Goal: Information Seeking & Learning: Check status

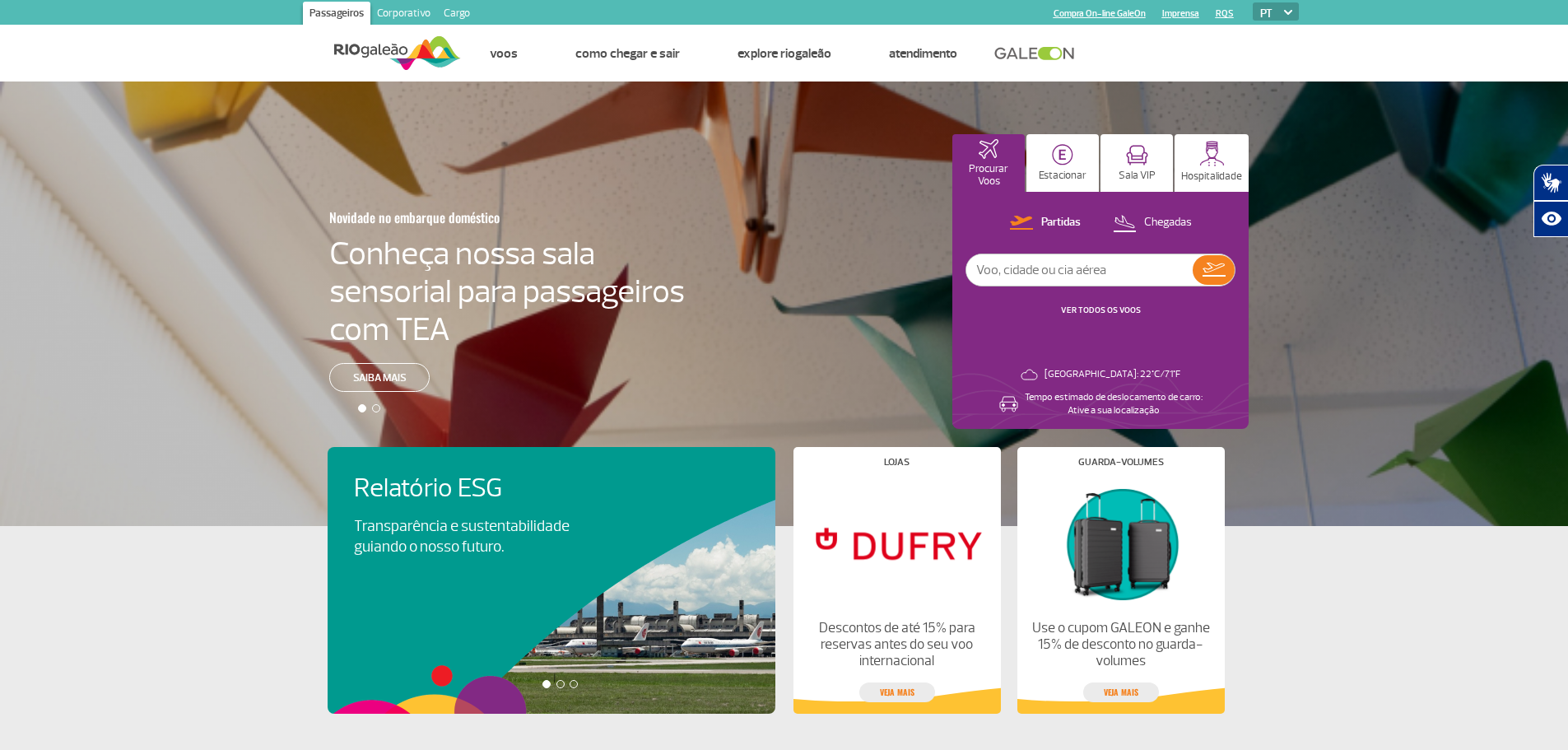
click at [1044, 274] on input "text" at bounding box center [1079, 270] width 226 height 31
type input "Londres"
click at [1209, 270] on img at bounding box center [1213, 269] width 23 height 14
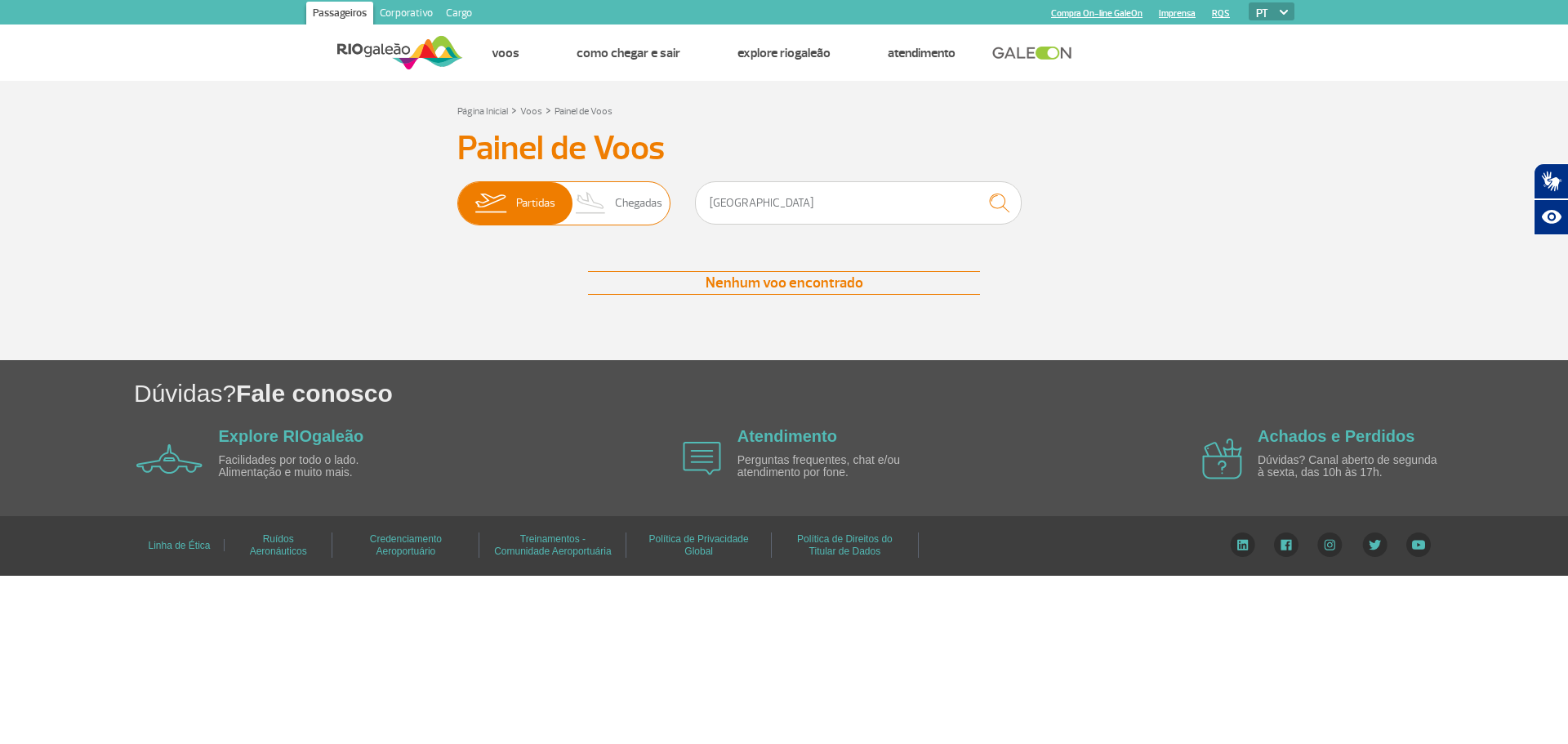
click at [637, 196] on span "Chegadas" at bounding box center [638, 203] width 48 height 42
click at [457, 195] on input "Partidas Chegadas" at bounding box center [457, 195] width 0 height 0
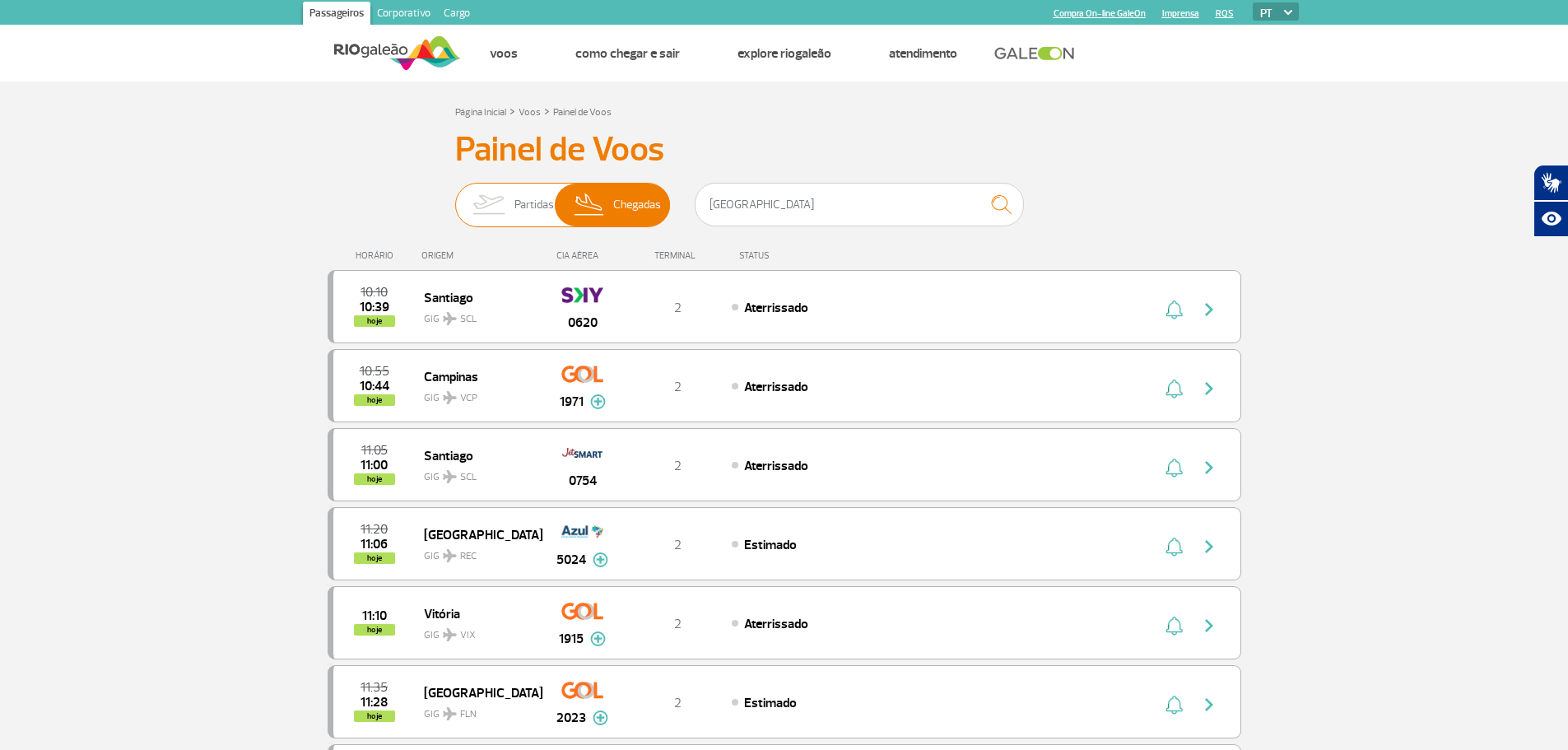
click at [523, 195] on span "Partidas" at bounding box center [534, 205] width 40 height 43
click at [455, 196] on input "Partidas Chegadas" at bounding box center [455, 196] width 0 height 0
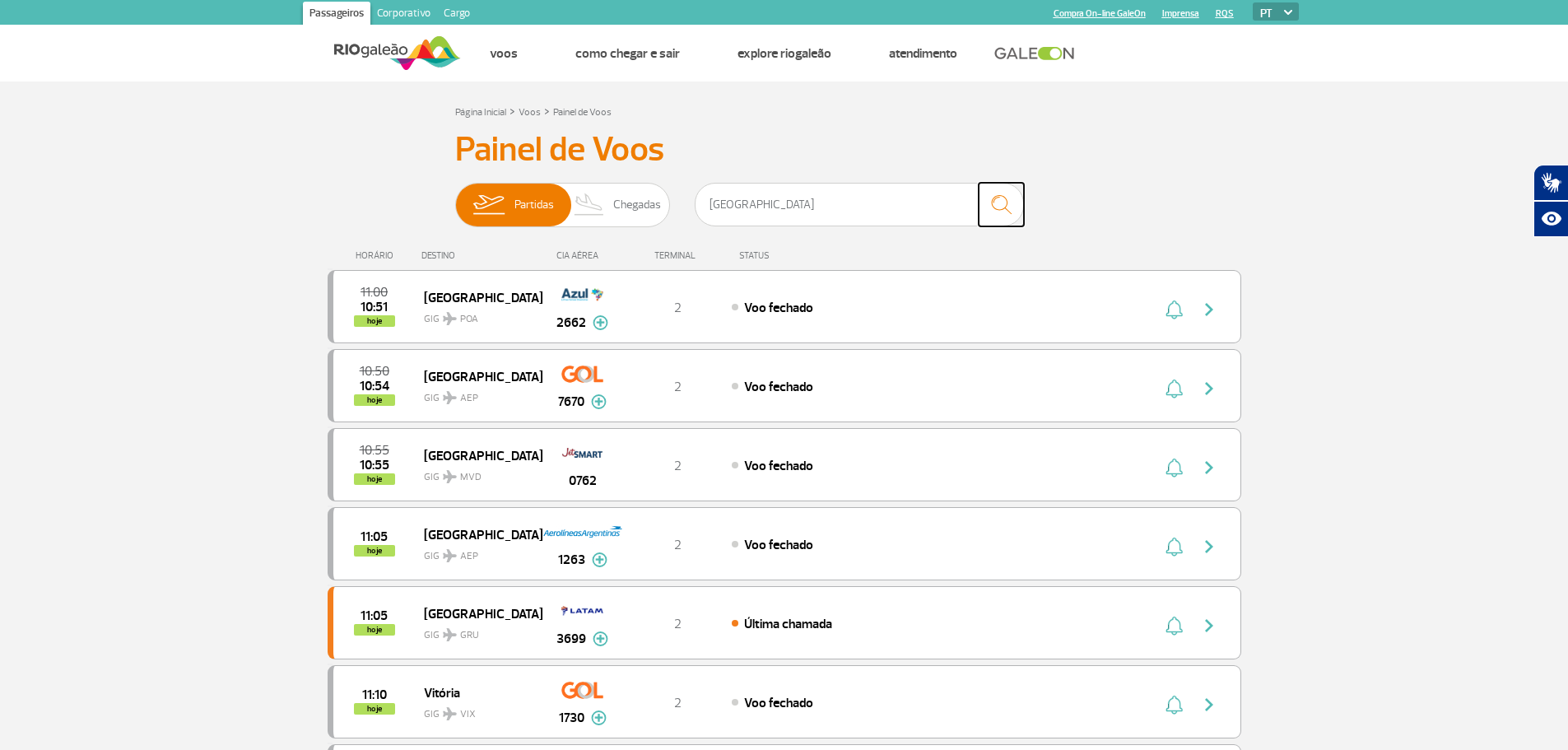
click at [1003, 202] on img "submit" at bounding box center [1001, 205] width 35 height 33
click at [994, 204] on img "submit" at bounding box center [1001, 205] width 35 height 33
click at [1005, 205] on img "submit" at bounding box center [1001, 205] width 35 height 33
click at [851, 193] on input "Londres" at bounding box center [859, 204] width 330 height 44
click at [1002, 199] on img "submit" at bounding box center [1001, 205] width 35 height 33
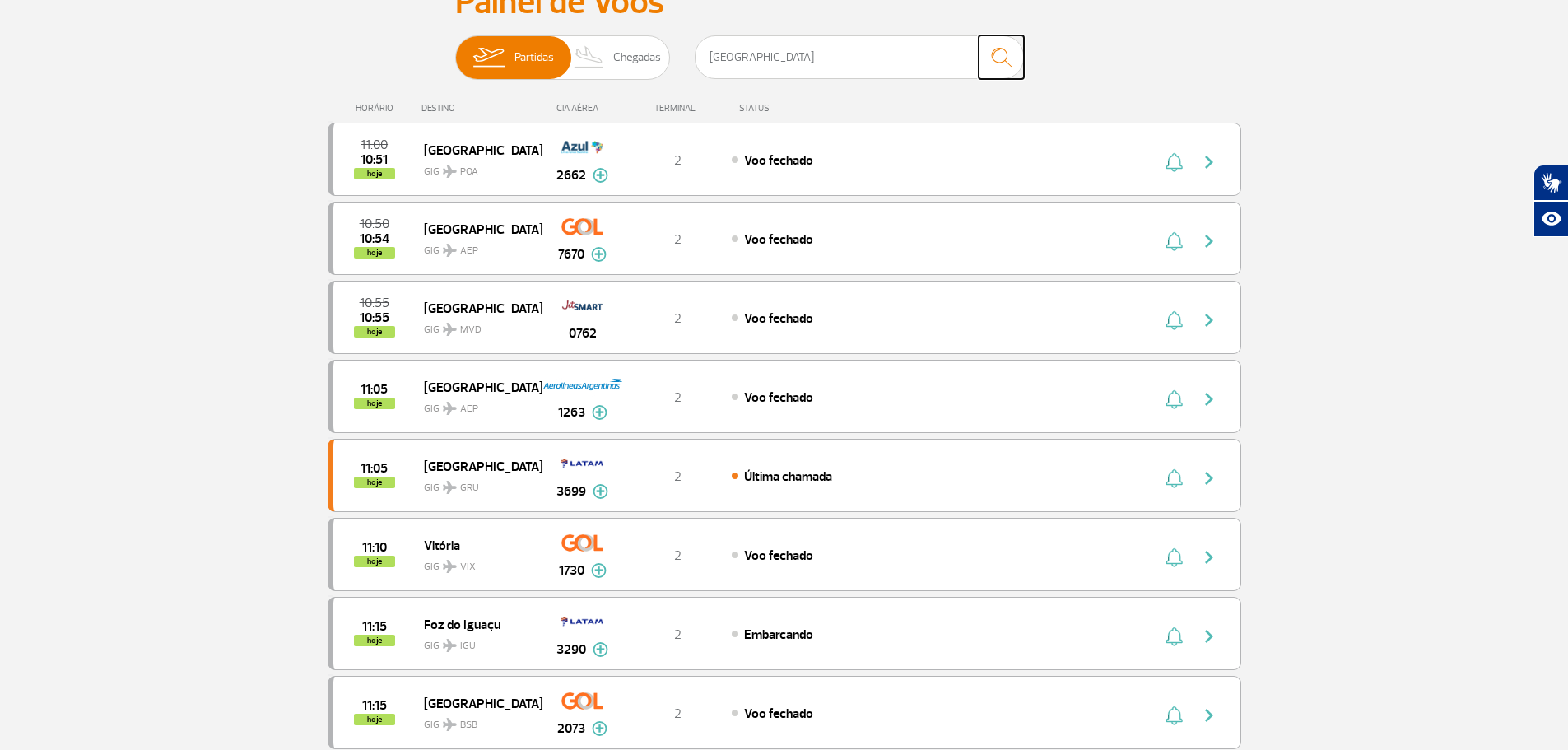
scroll to position [165, 0]
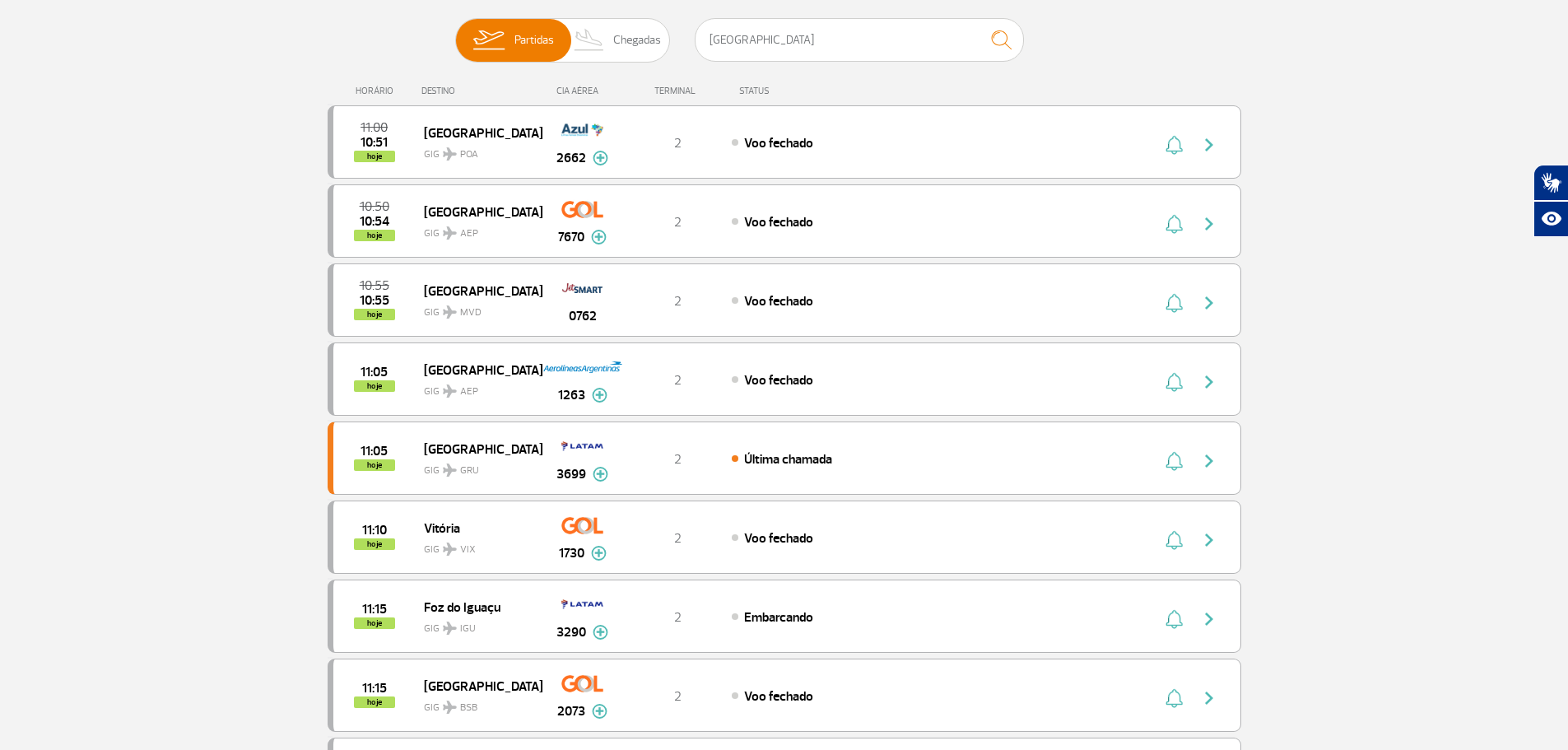
click at [432, 90] on div "DESTINO" at bounding box center [481, 91] width 120 height 11
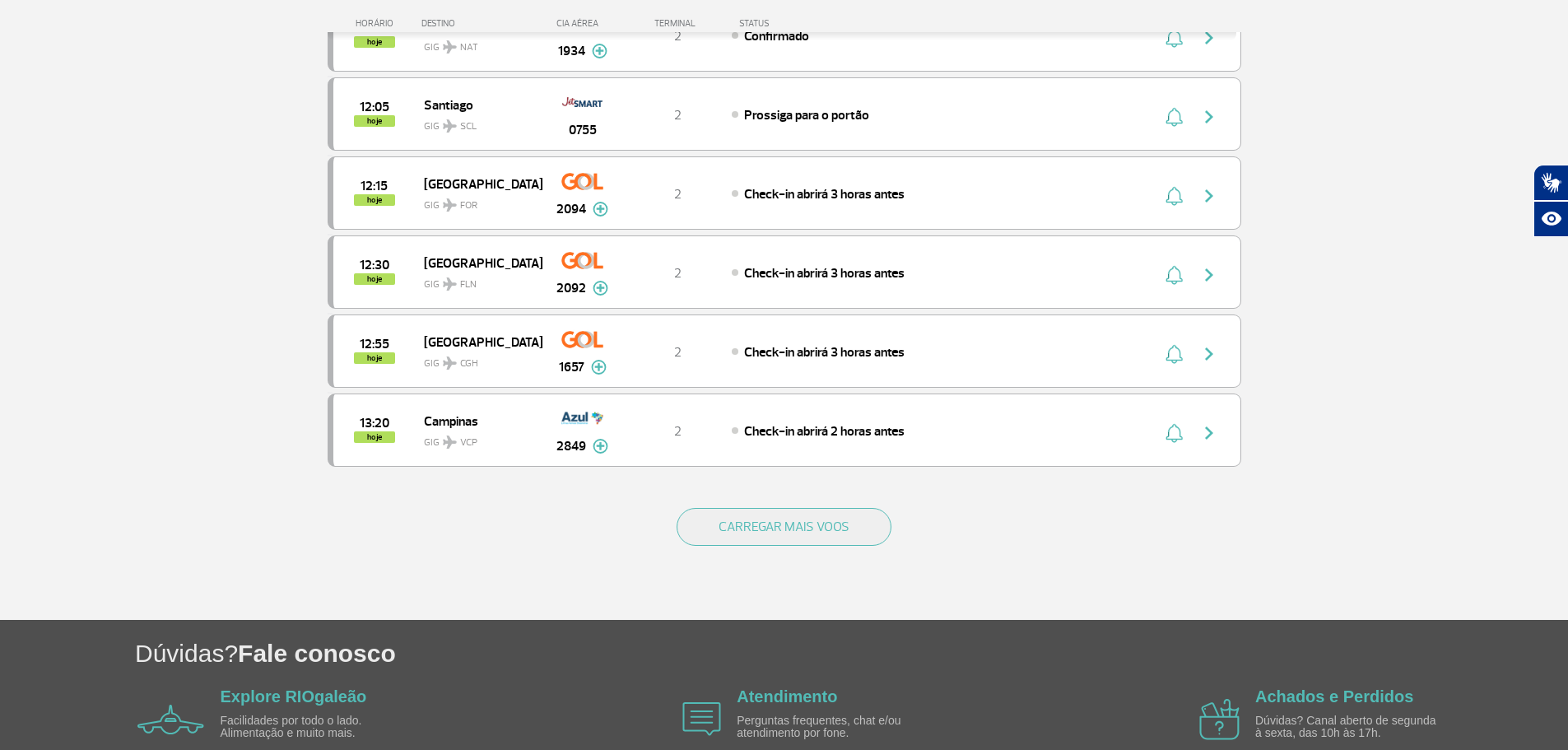
scroll to position [1399, 0]
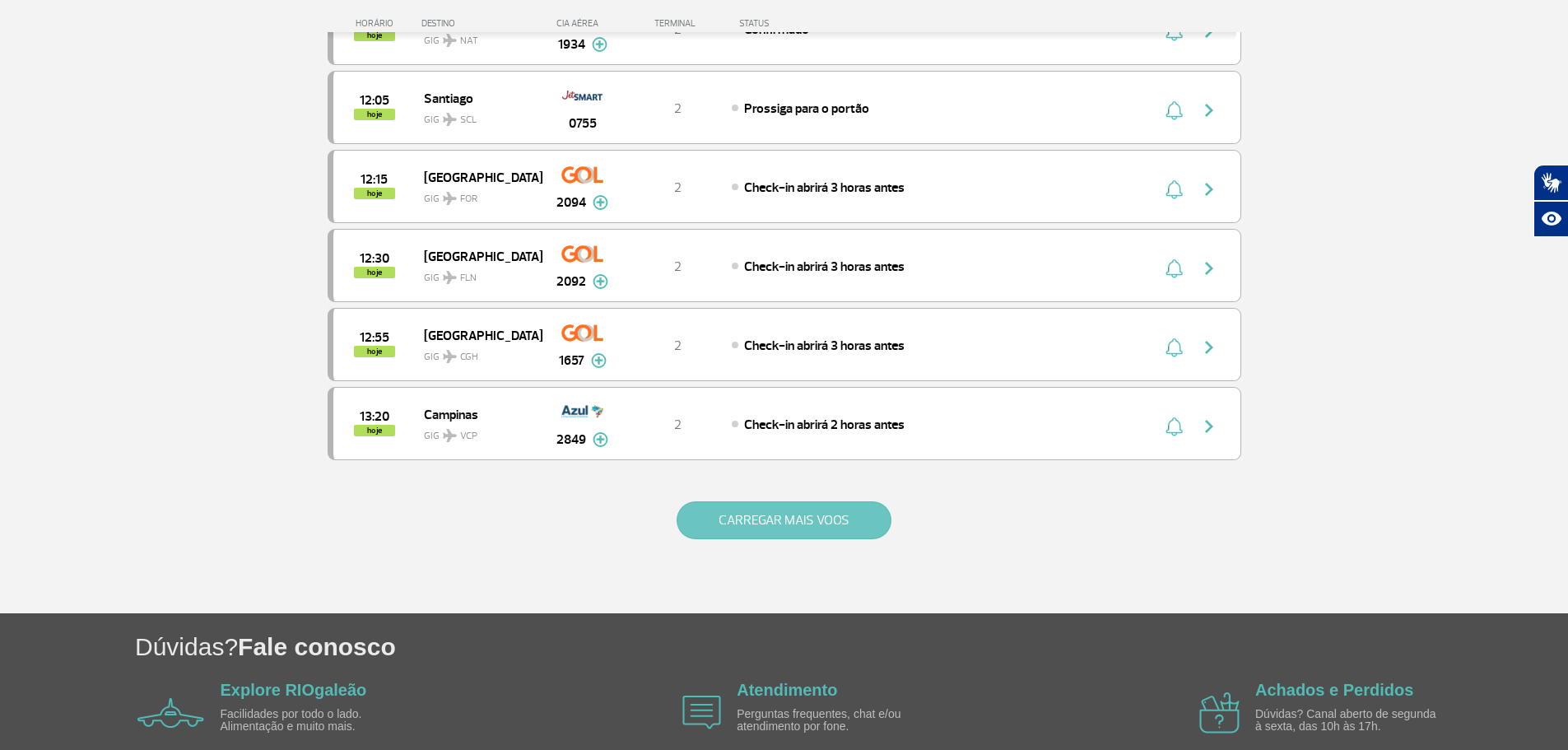
click at [771, 520] on button "CARREGAR MAIS VOOS" at bounding box center [784, 519] width 215 height 38
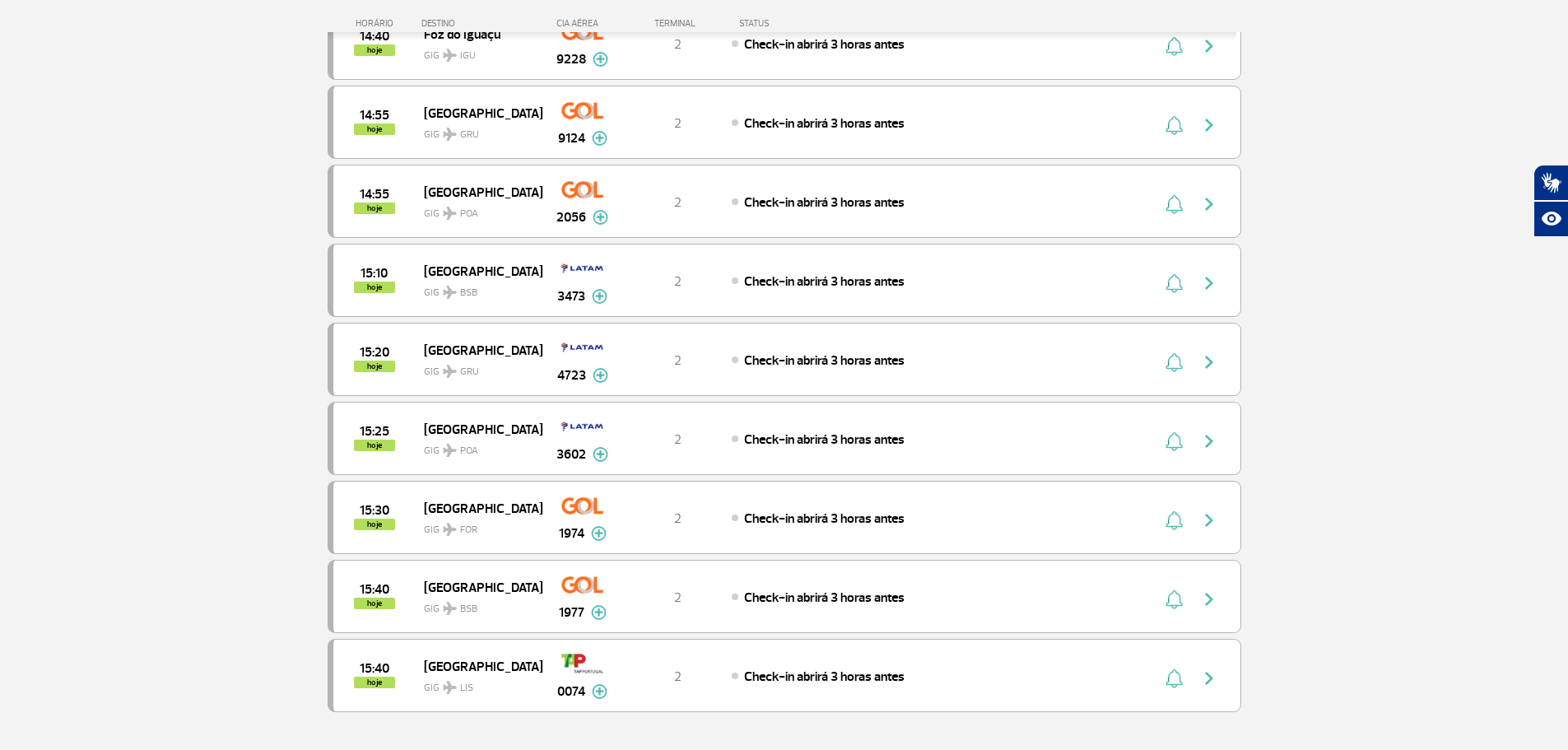
scroll to position [2881, 0]
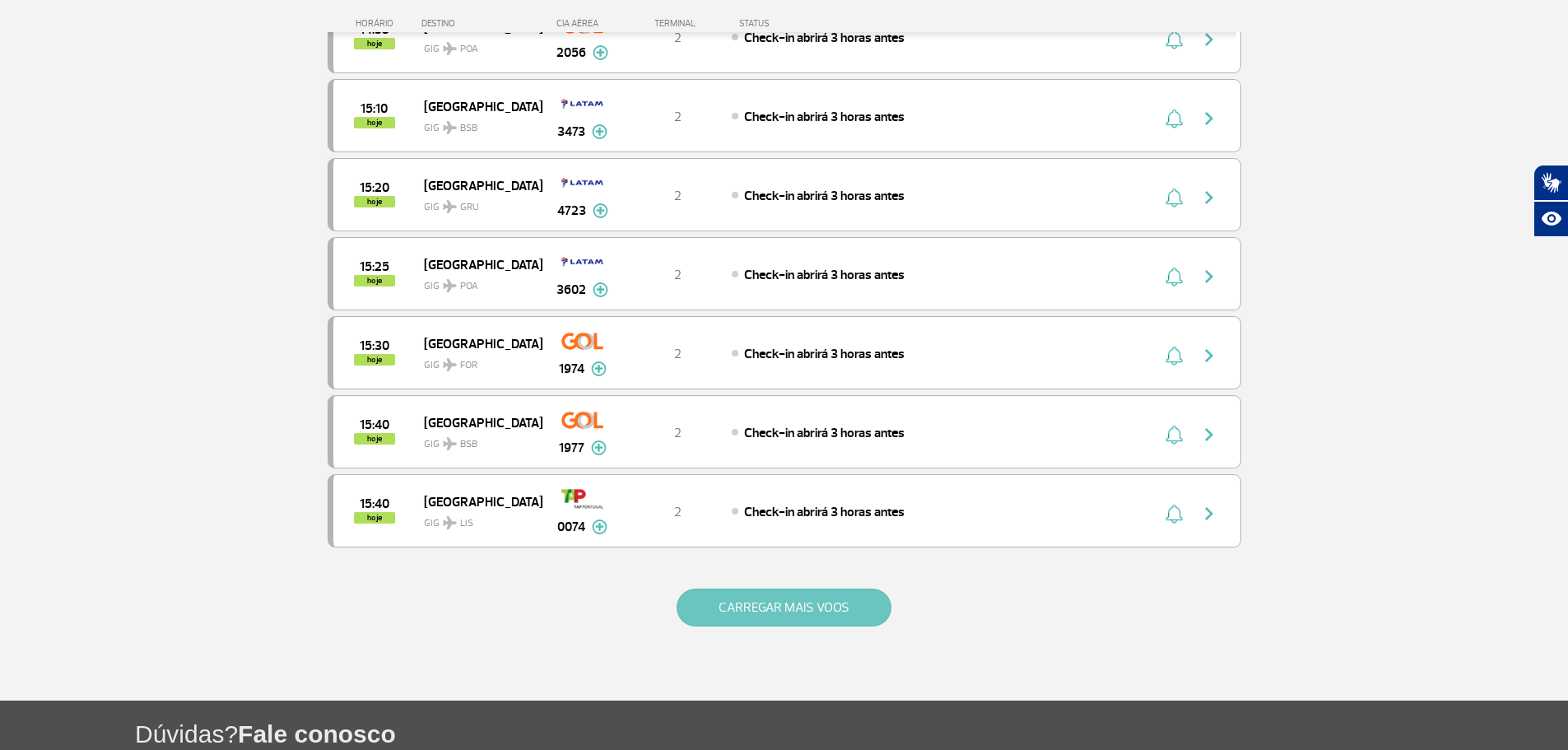
click at [755, 610] on button "CARREGAR MAIS VOOS" at bounding box center [784, 607] width 215 height 38
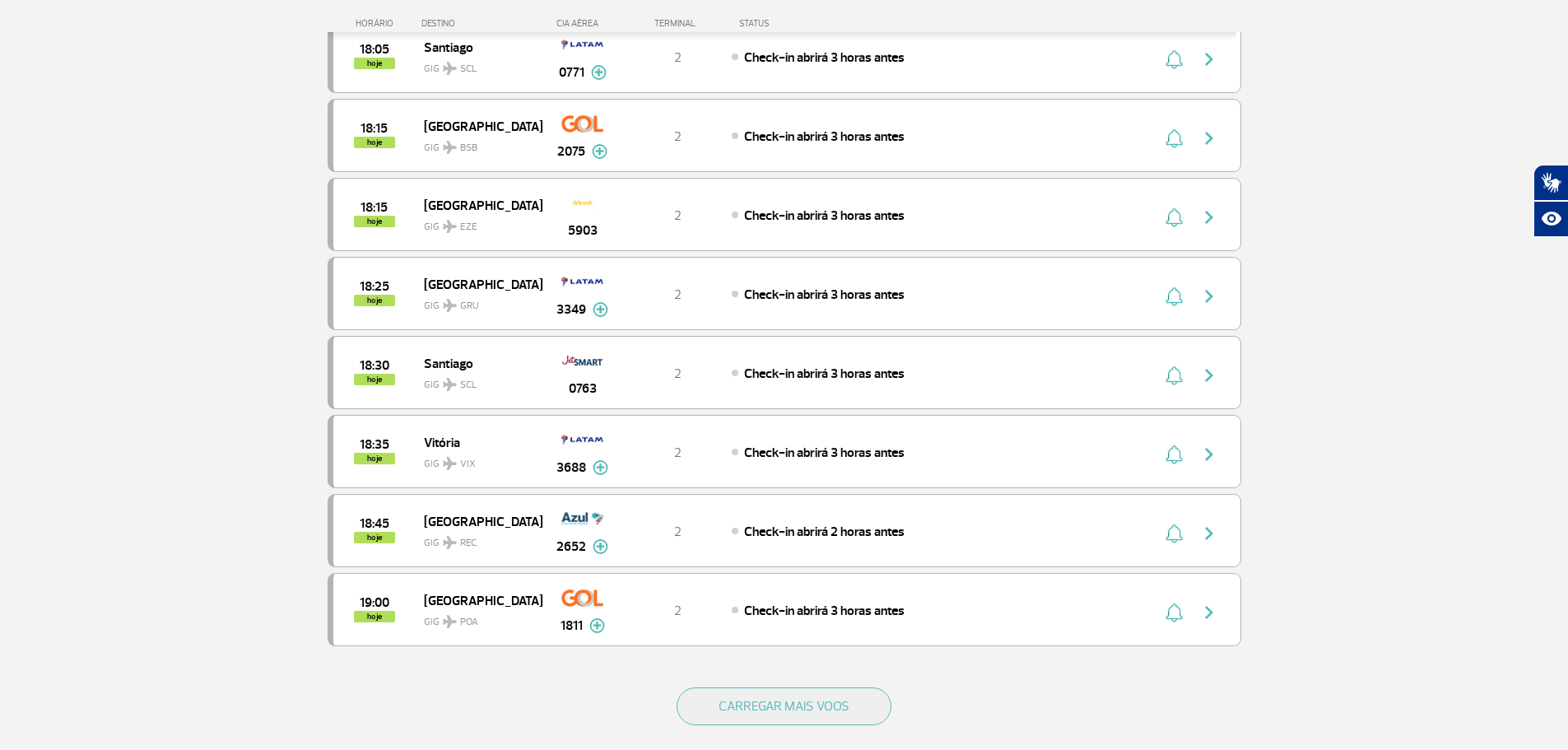
scroll to position [4630, 0]
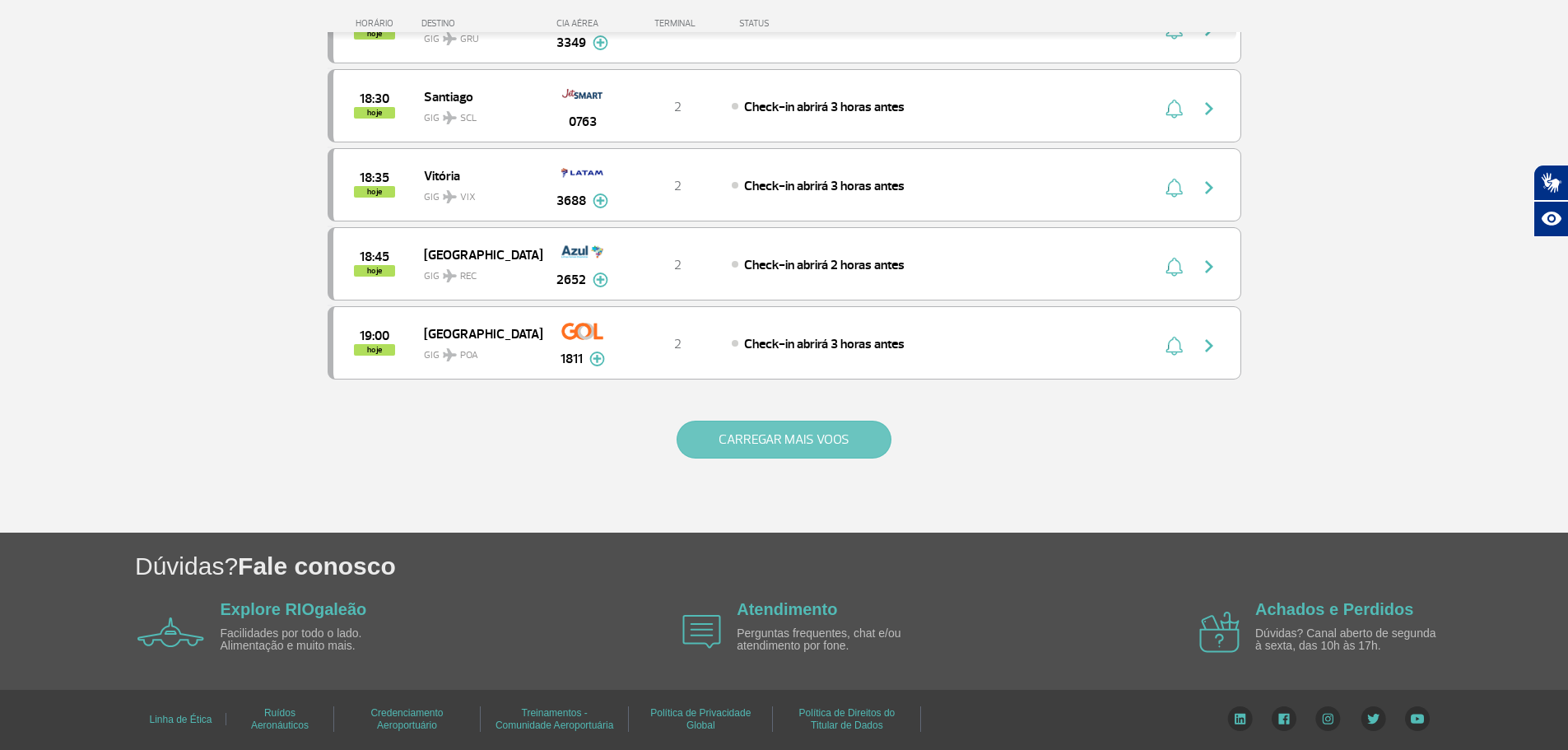
click at [746, 448] on button "CARREGAR MAIS VOOS" at bounding box center [784, 439] width 215 height 38
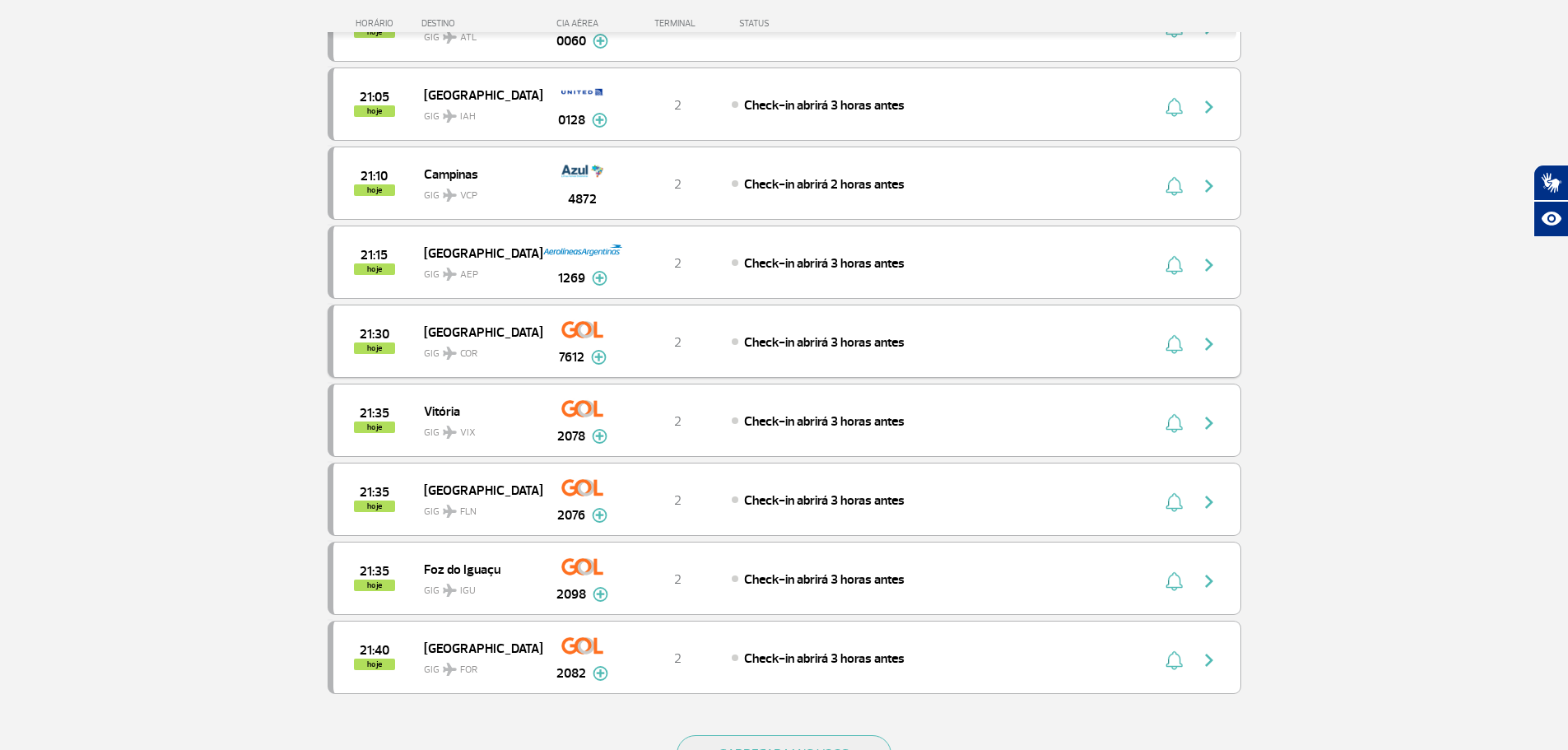
scroll to position [5947, 0]
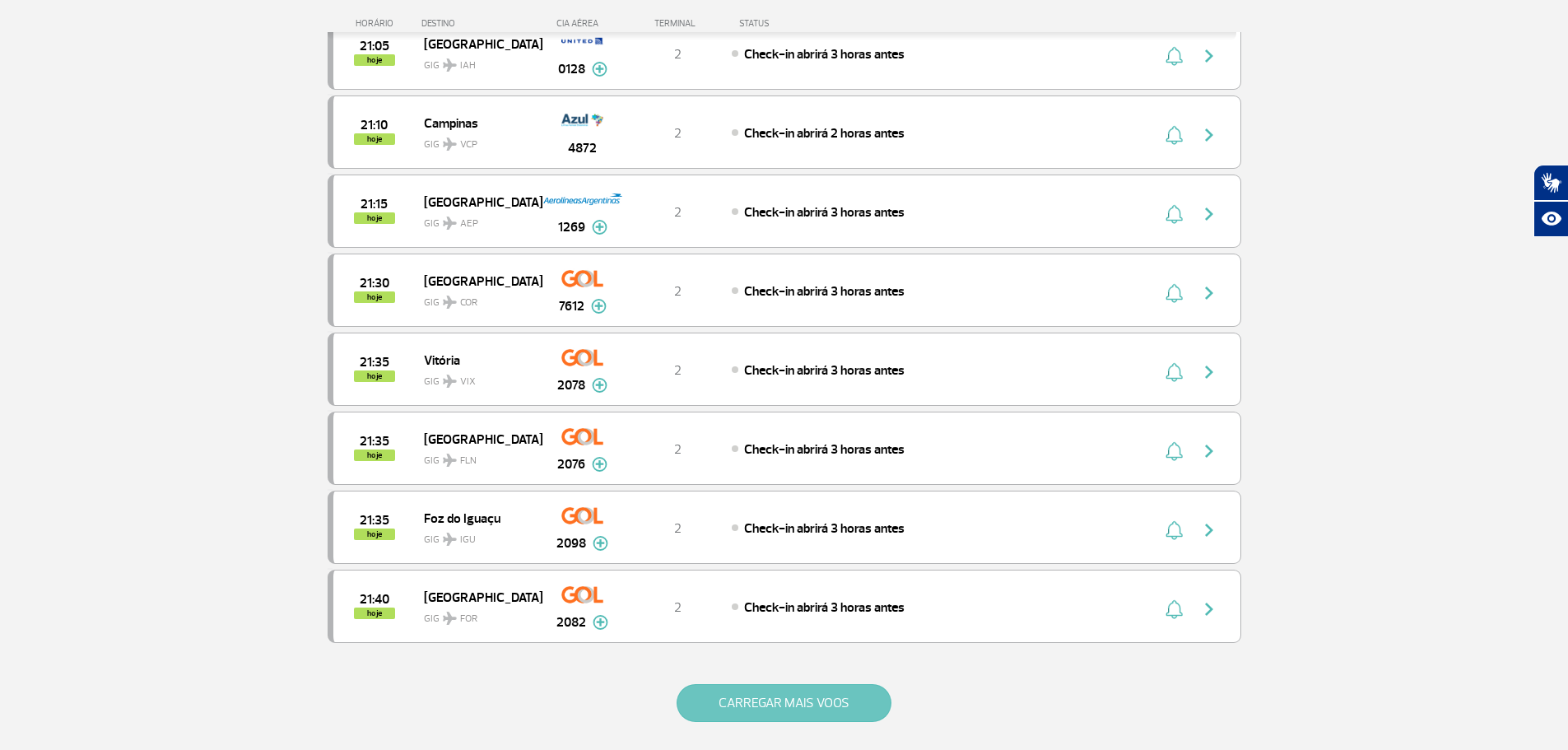
click at [798, 706] on button "CARREGAR MAIS VOOS" at bounding box center [784, 703] width 215 height 38
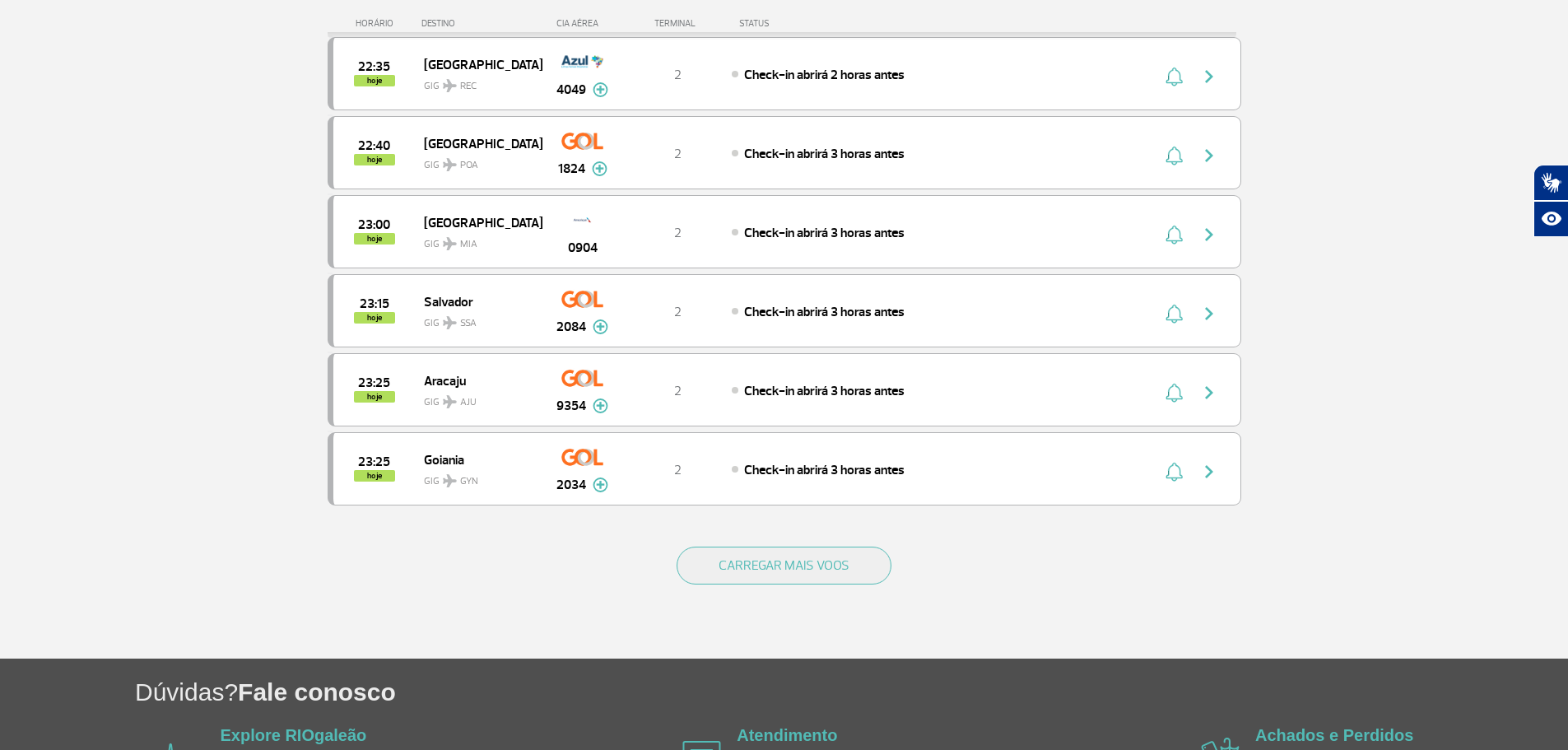
scroll to position [7676, 0]
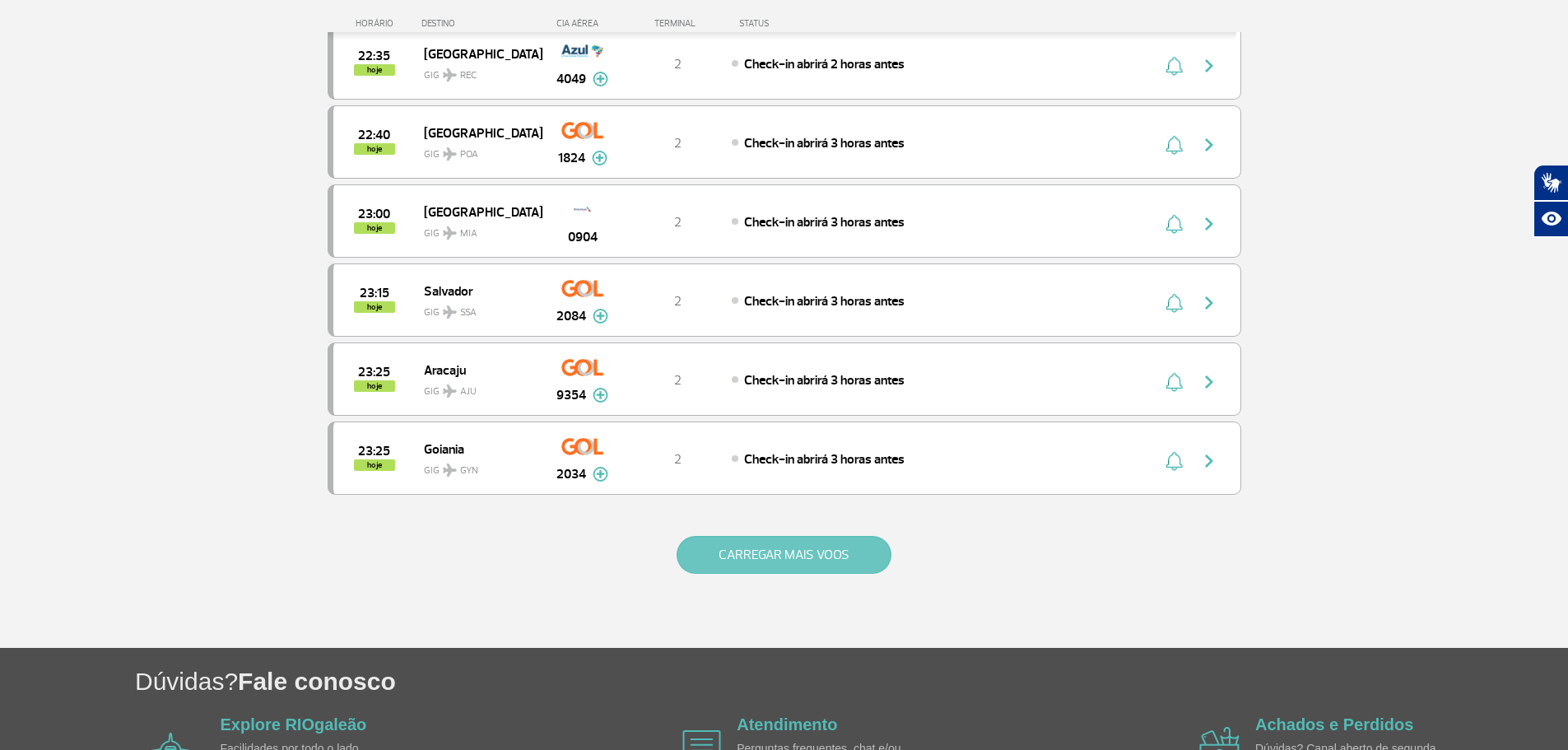
click at [819, 573] on button "CARREGAR MAIS VOOS" at bounding box center [784, 555] width 215 height 38
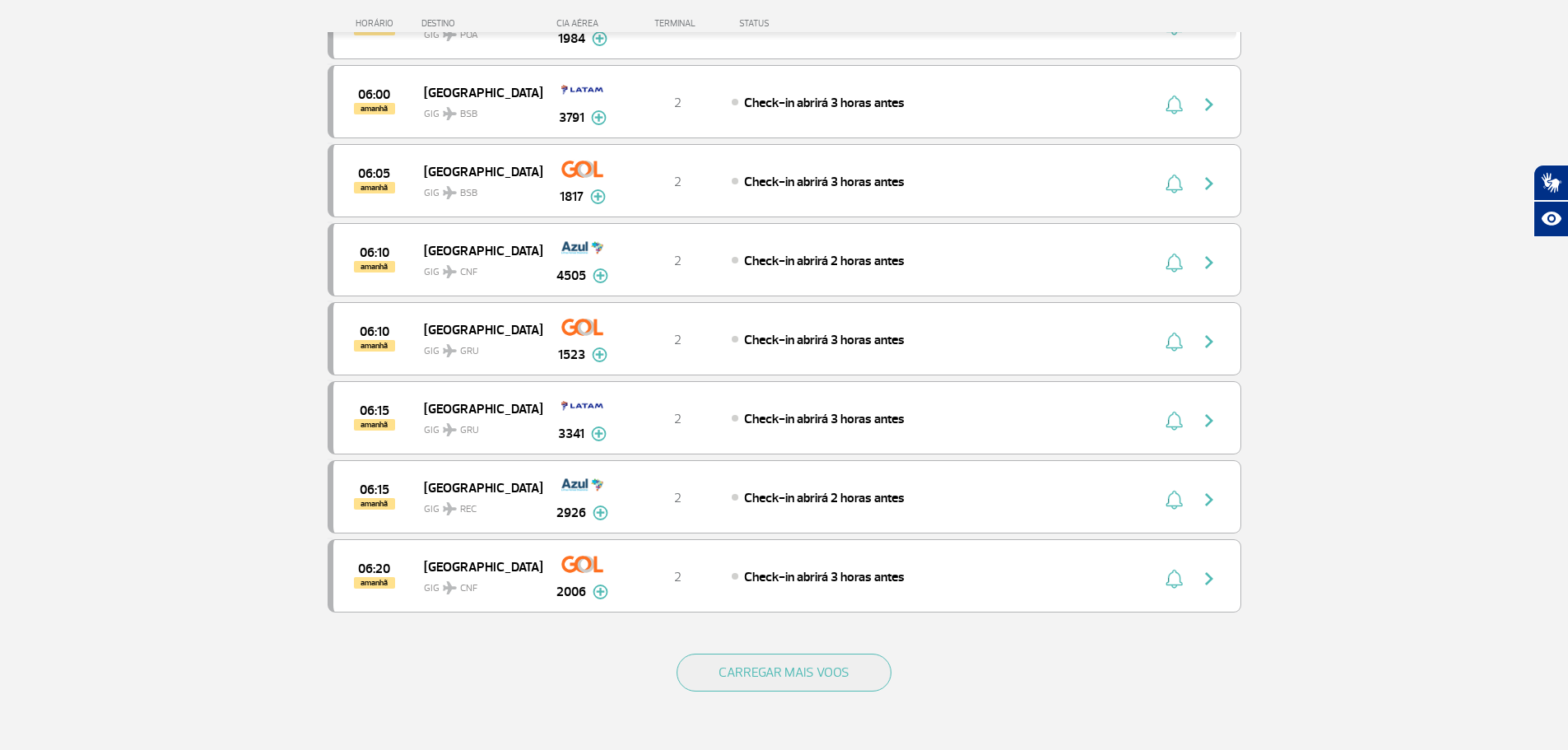
scroll to position [9157, 0]
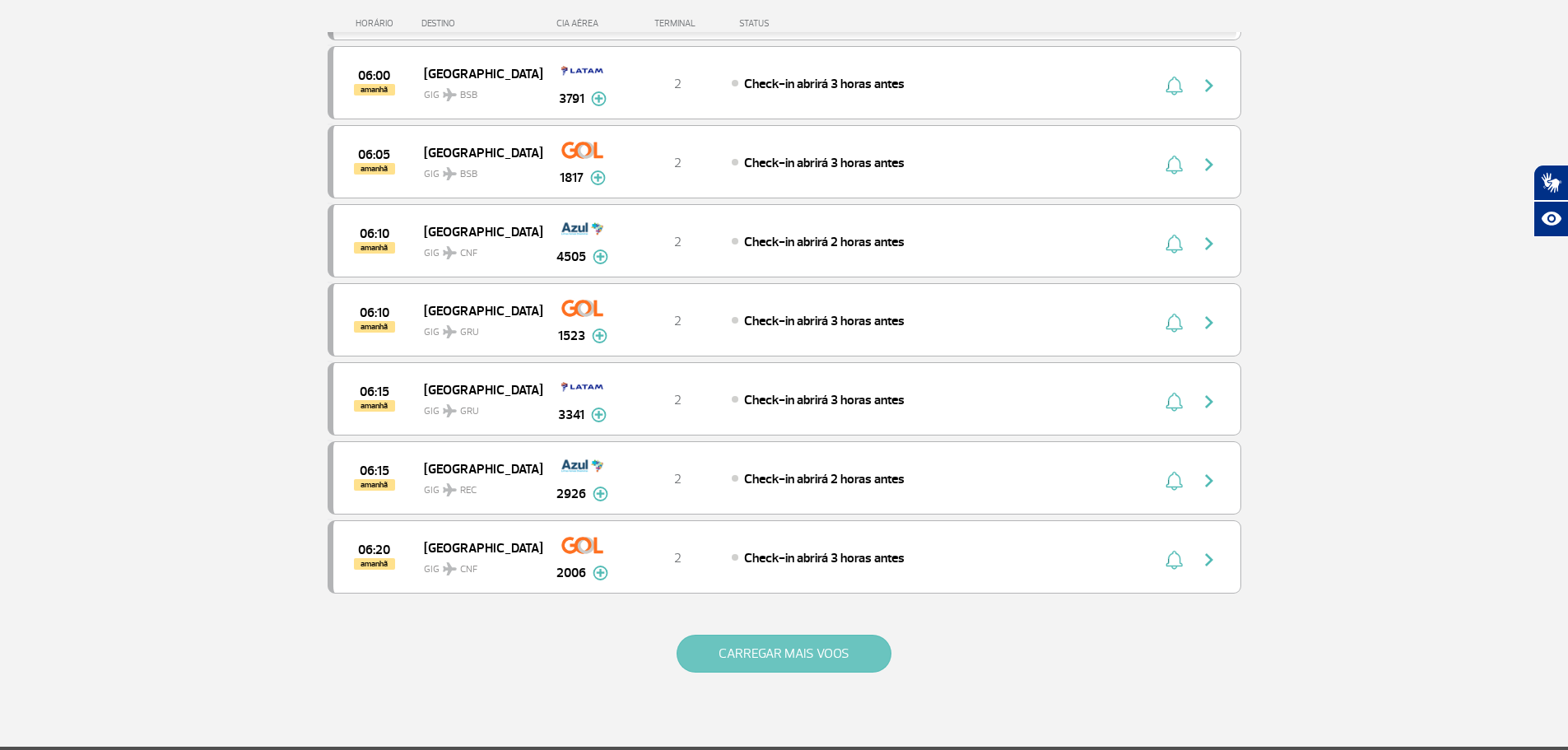
click at [783, 649] on button "CARREGAR MAIS VOOS" at bounding box center [784, 653] width 215 height 38
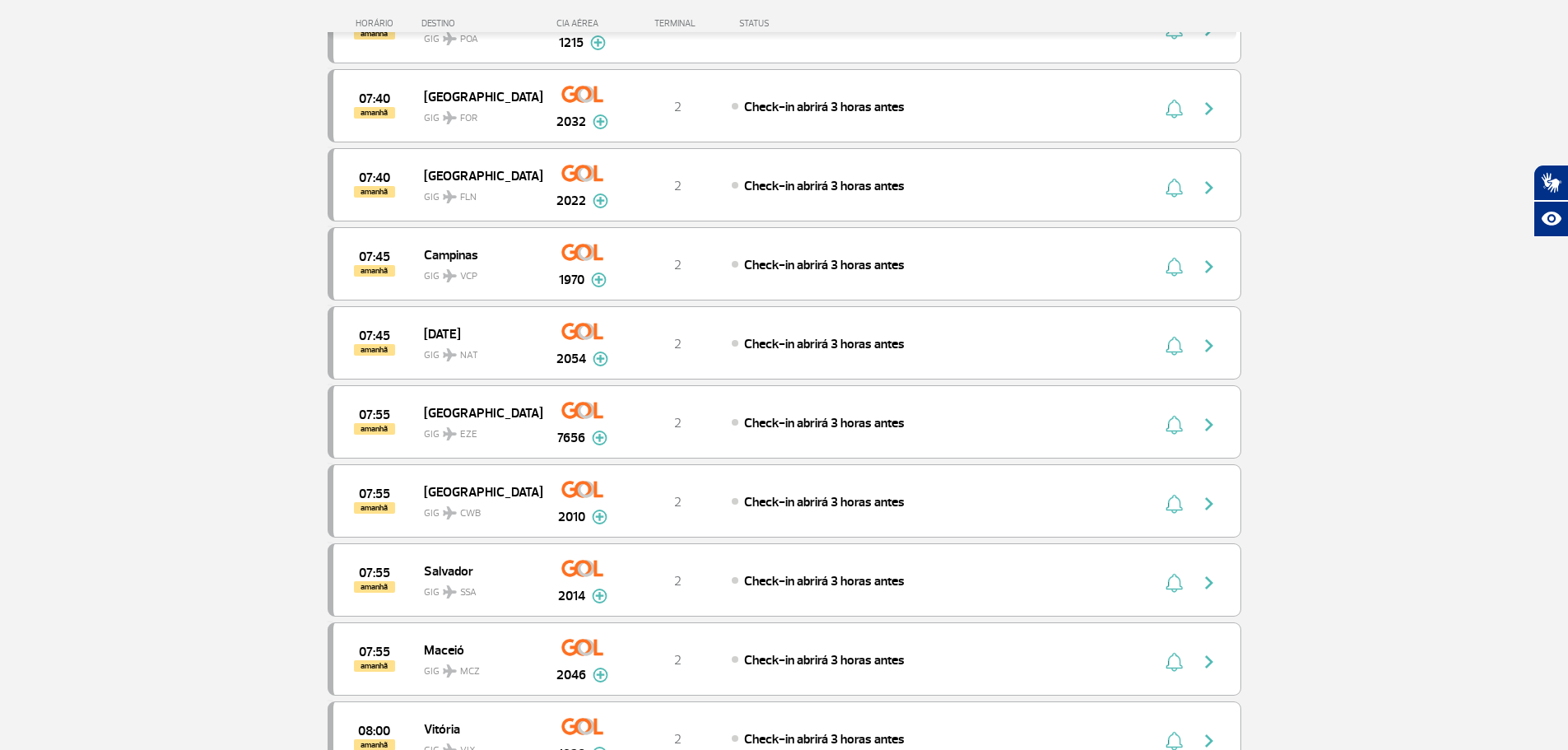
scroll to position [10804, 0]
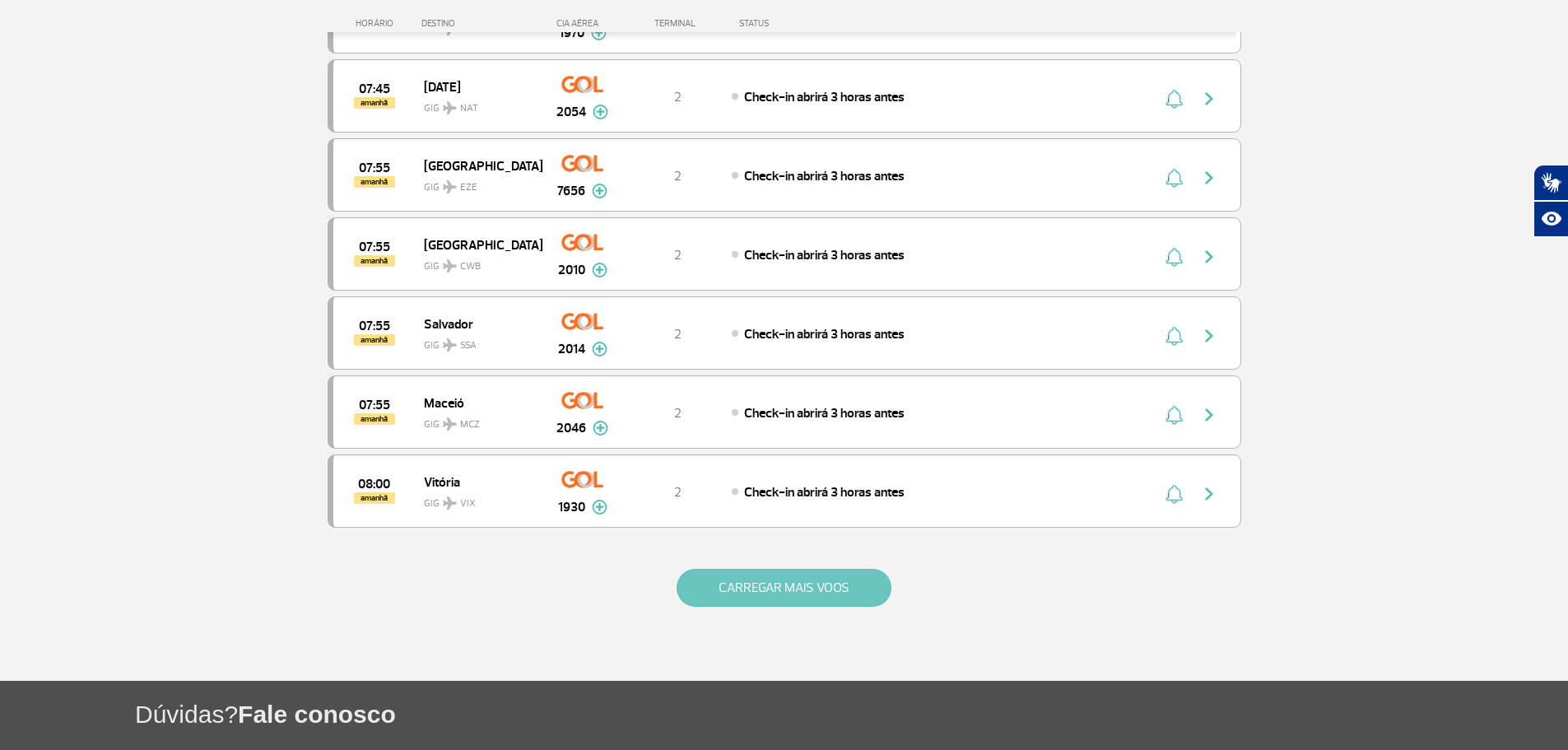
click at [795, 595] on button "CARREGAR MAIS VOOS" at bounding box center [784, 587] width 215 height 38
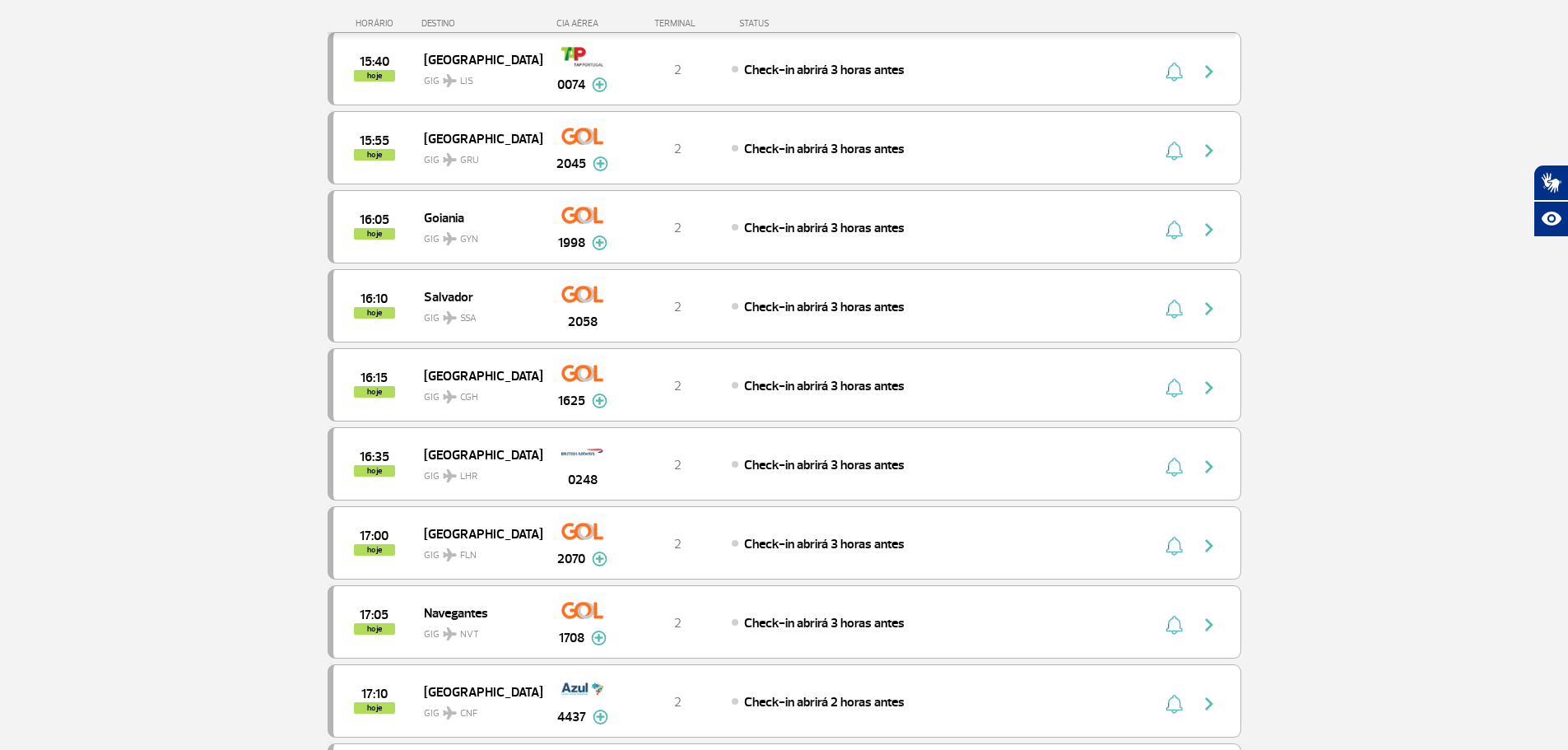
scroll to position [3375, 0]
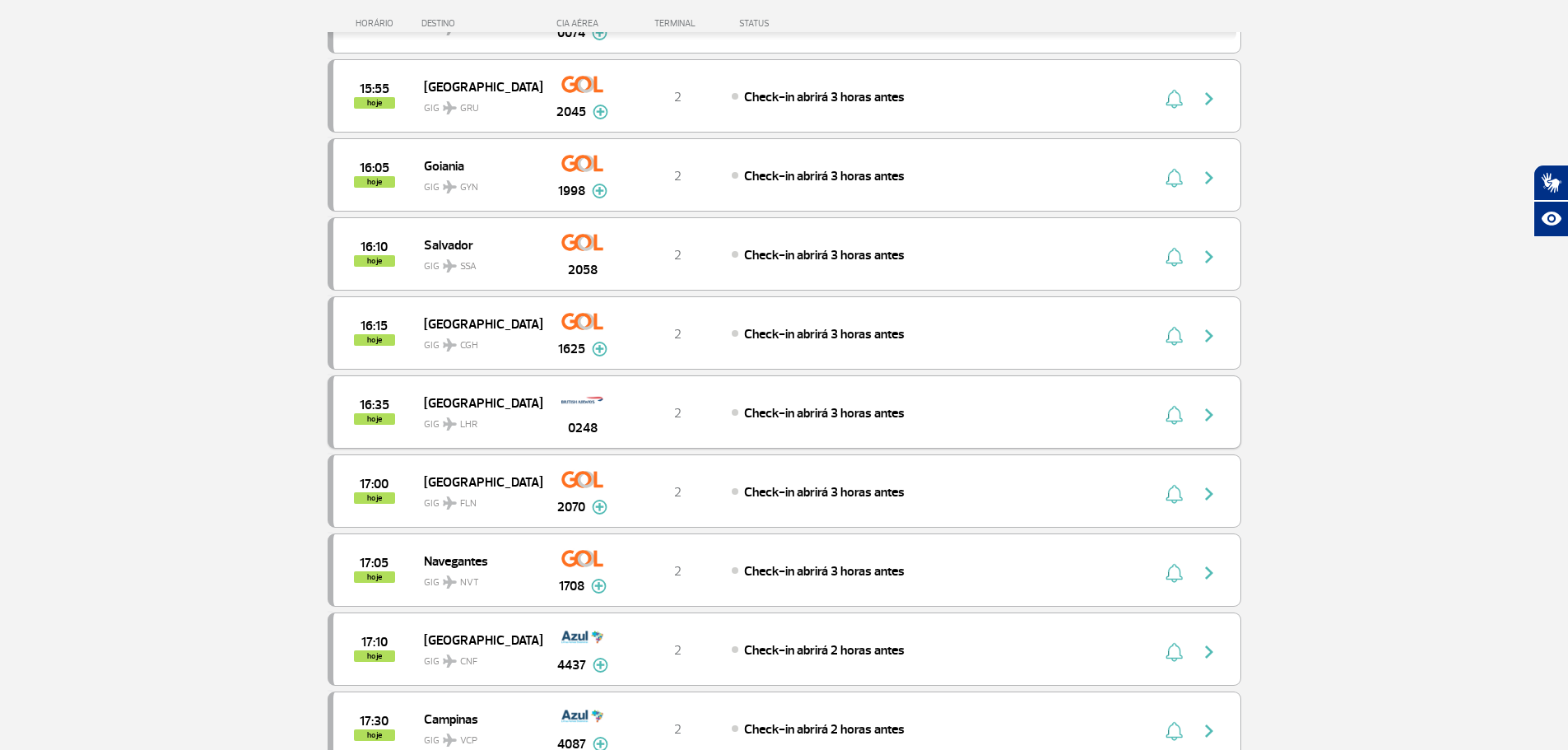
click at [471, 415] on span "GIG LHR" at bounding box center [477, 420] width 106 height 24
click at [1213, 413] on img "button" at bounding box center [1208, 414] width 19 height 19
click at [538, 401] on div "London GIG LHR" at bounding box center [482, 412] width 118 height 41
click at [541, 402] on div "0248" at bounding box center [582, 412] width 81 height 52
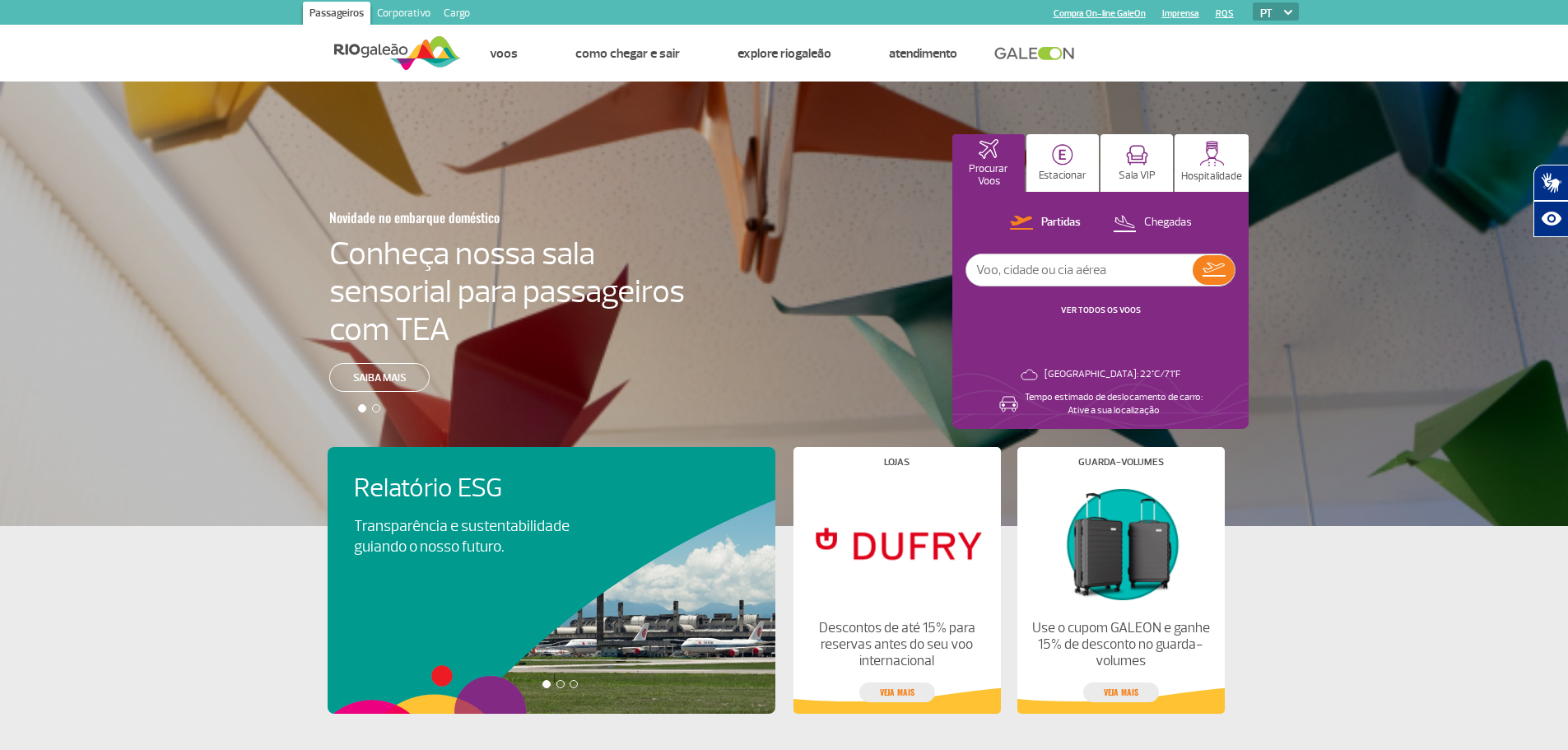
click at [377, 48] on img at bounding box center [397, 54] width 127 height 41
click at [374, 55] on img at bounding box center [397, 54] width 127 height 41
click at [1113, 310] on link "VER TODOS OS VOOS" at bounding box center [1101, 310] width 80 height 11
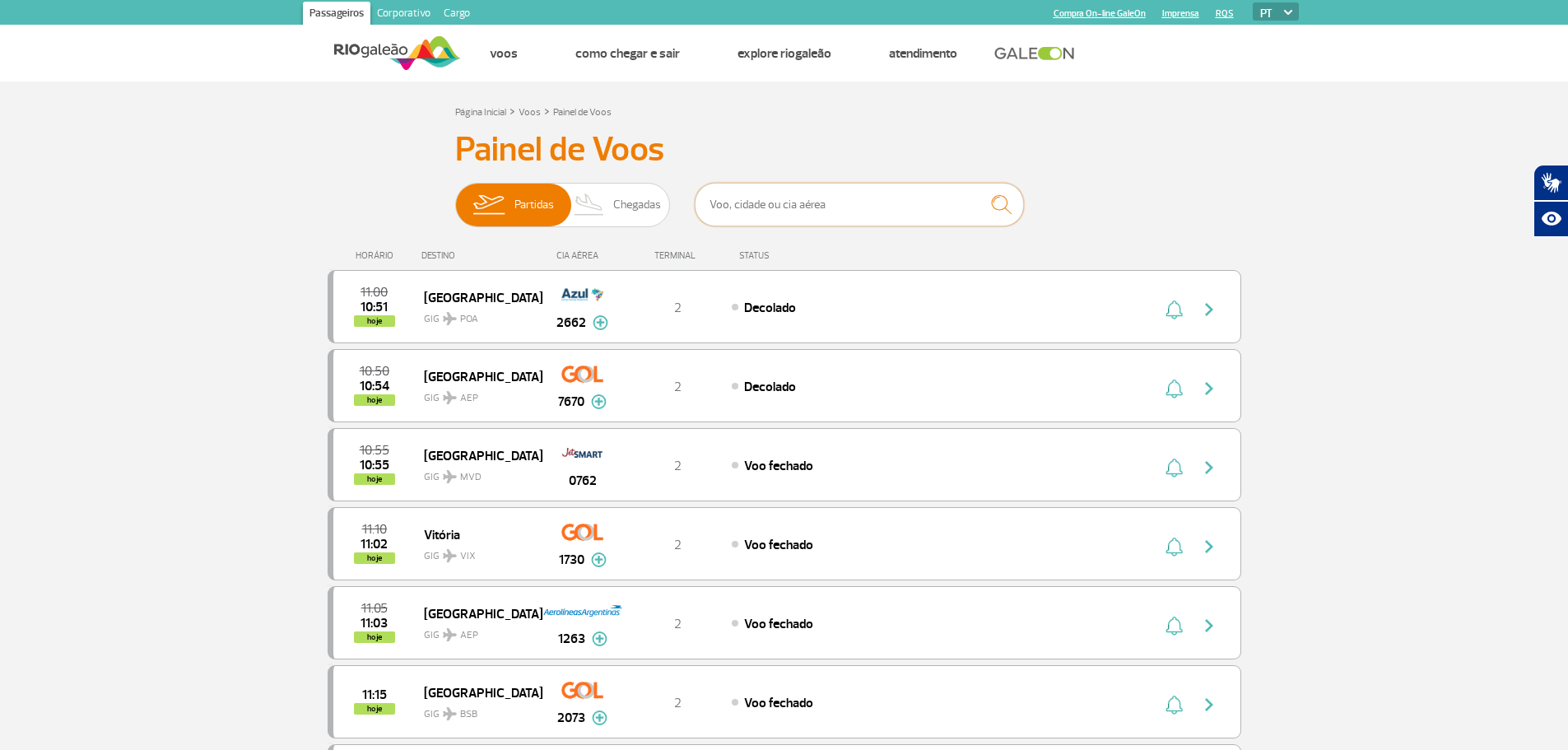
click at [745, 203] on input "text" at bounding box center [859, 204] width 330 height 44
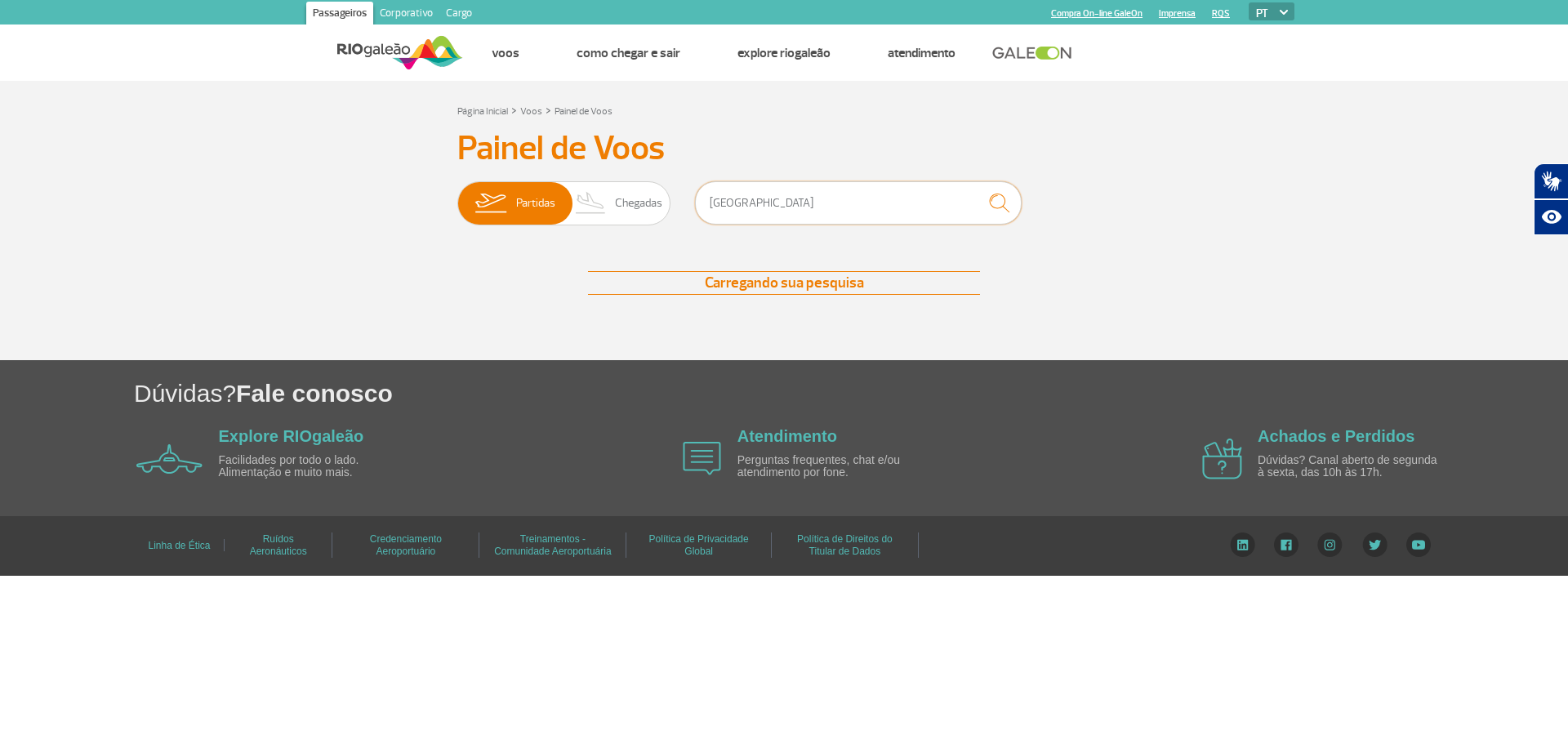
type input "[GEOGRAPHIC_DATA]"
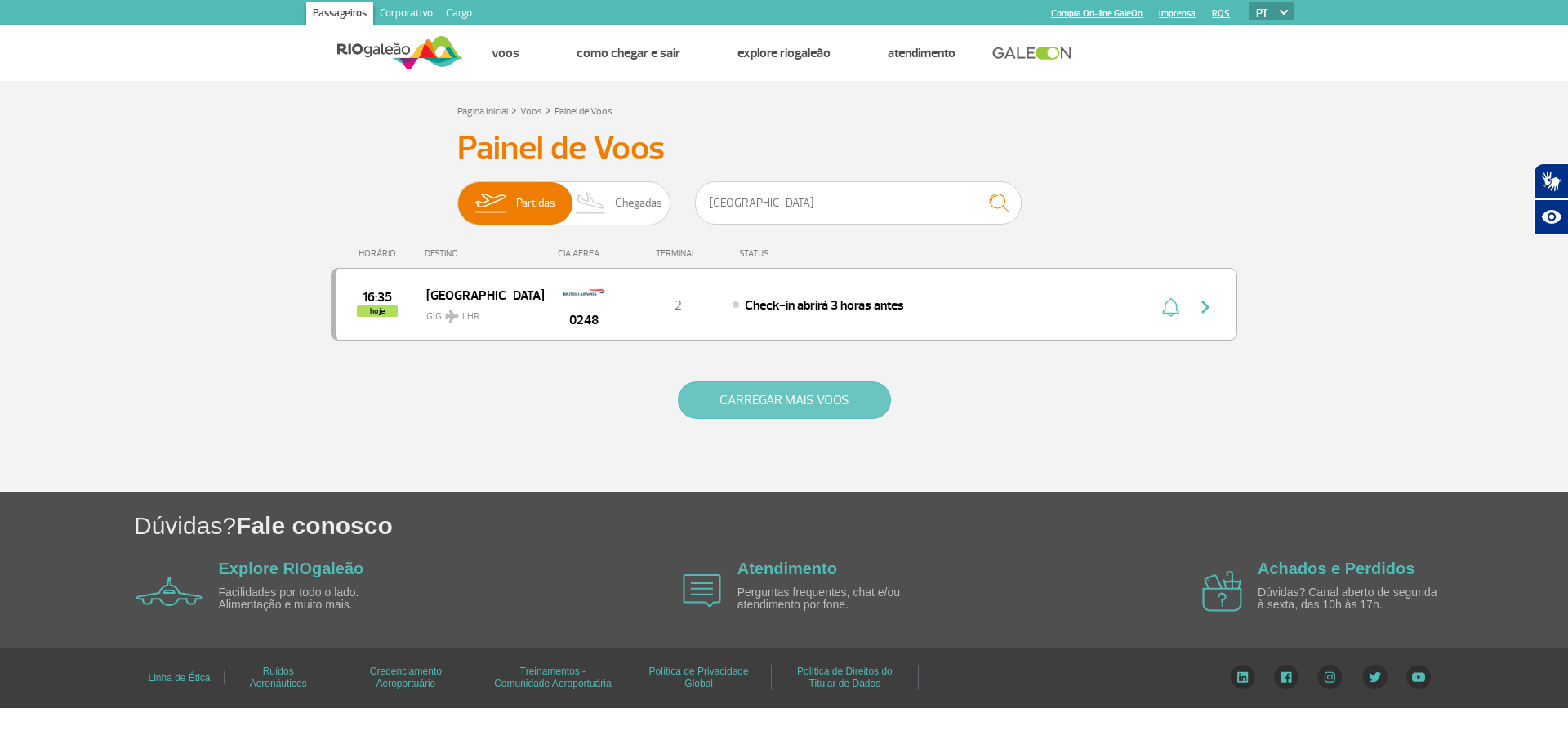
click at [838, 407] on button "CARREGAR MAIS VOOS" at bounding box center [784, 400] width 213 height 38
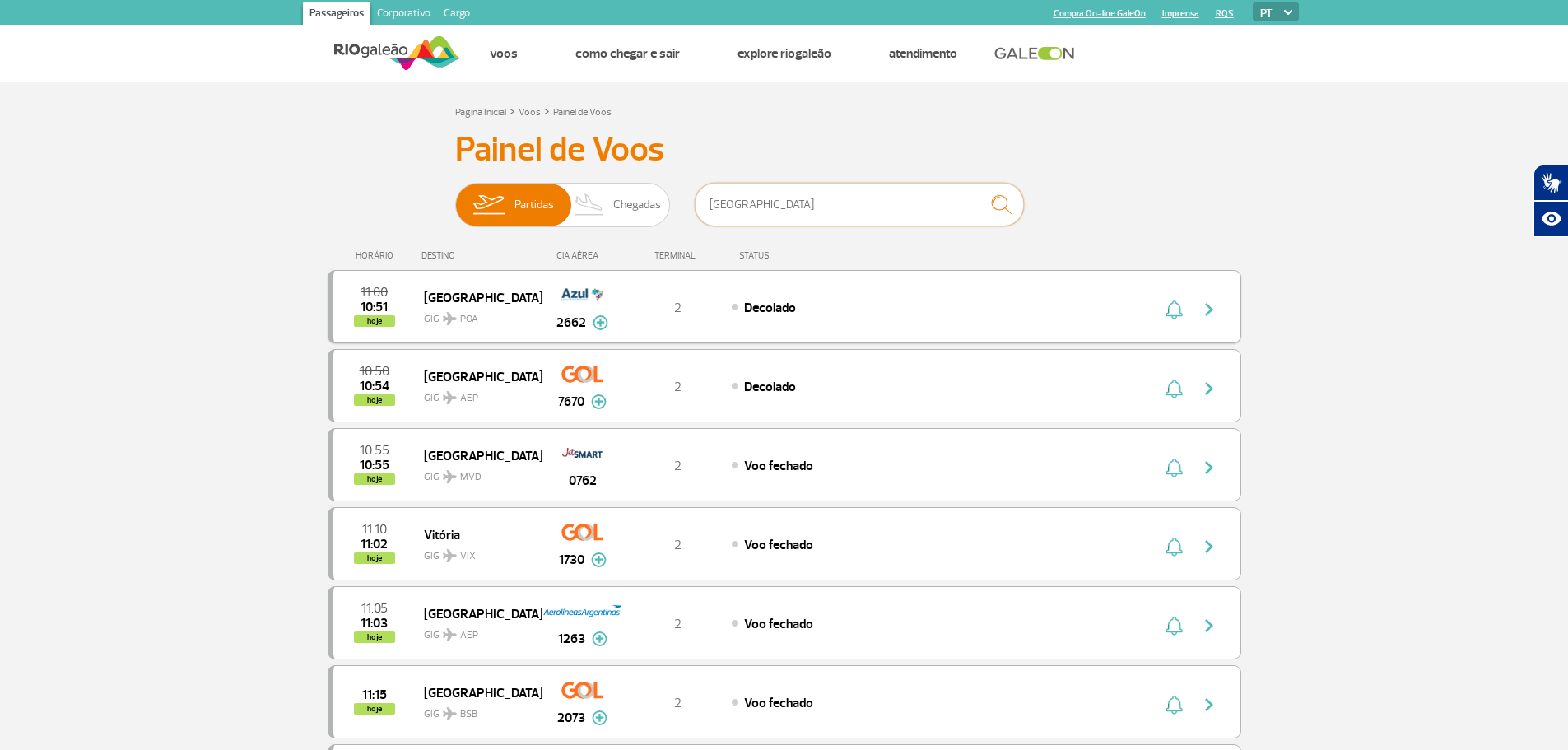
drag, startPoint x: 752, startPoint y: 204, endPoint x: 502, endPoint y: 279, distance: 261.0
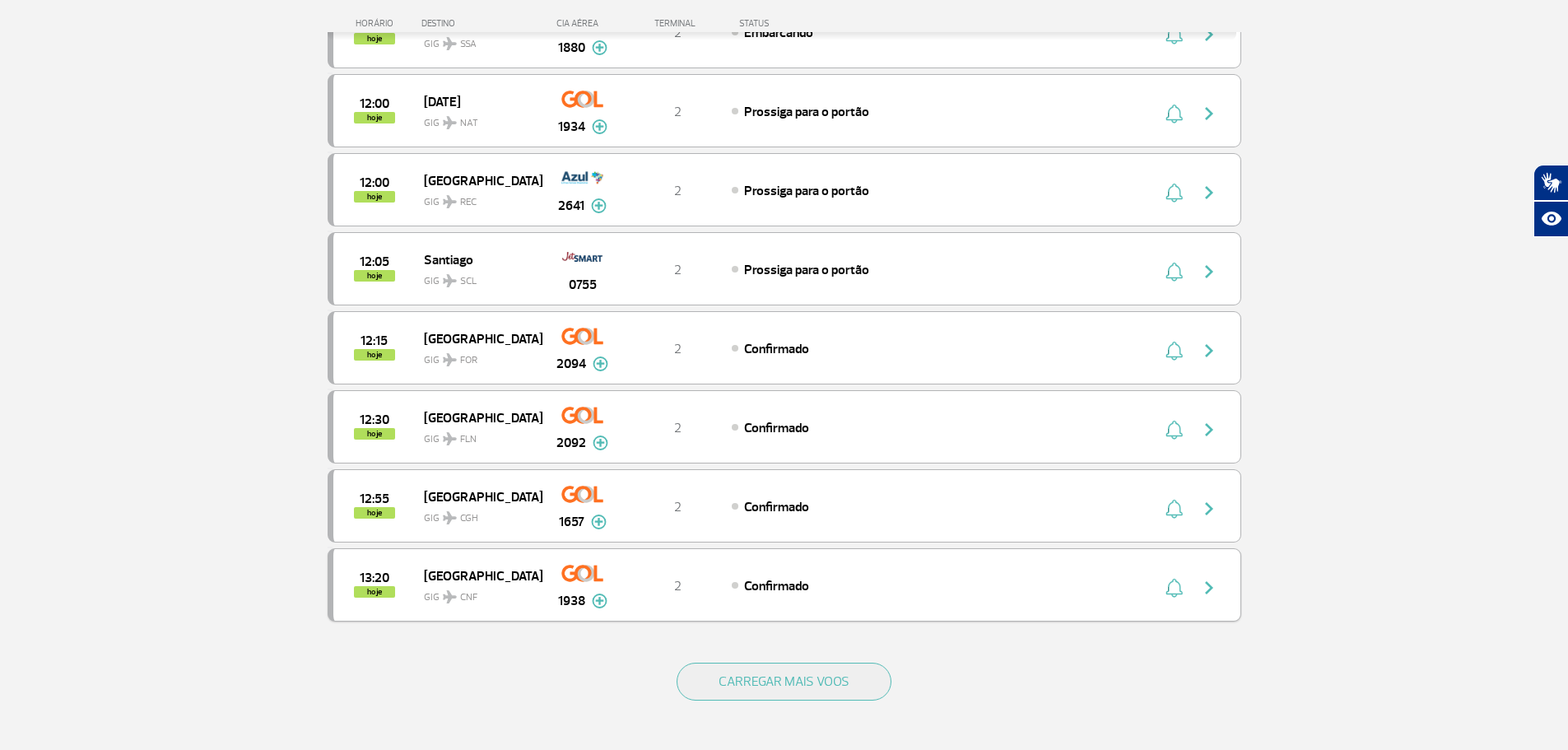
scroll to position [1318, 0]
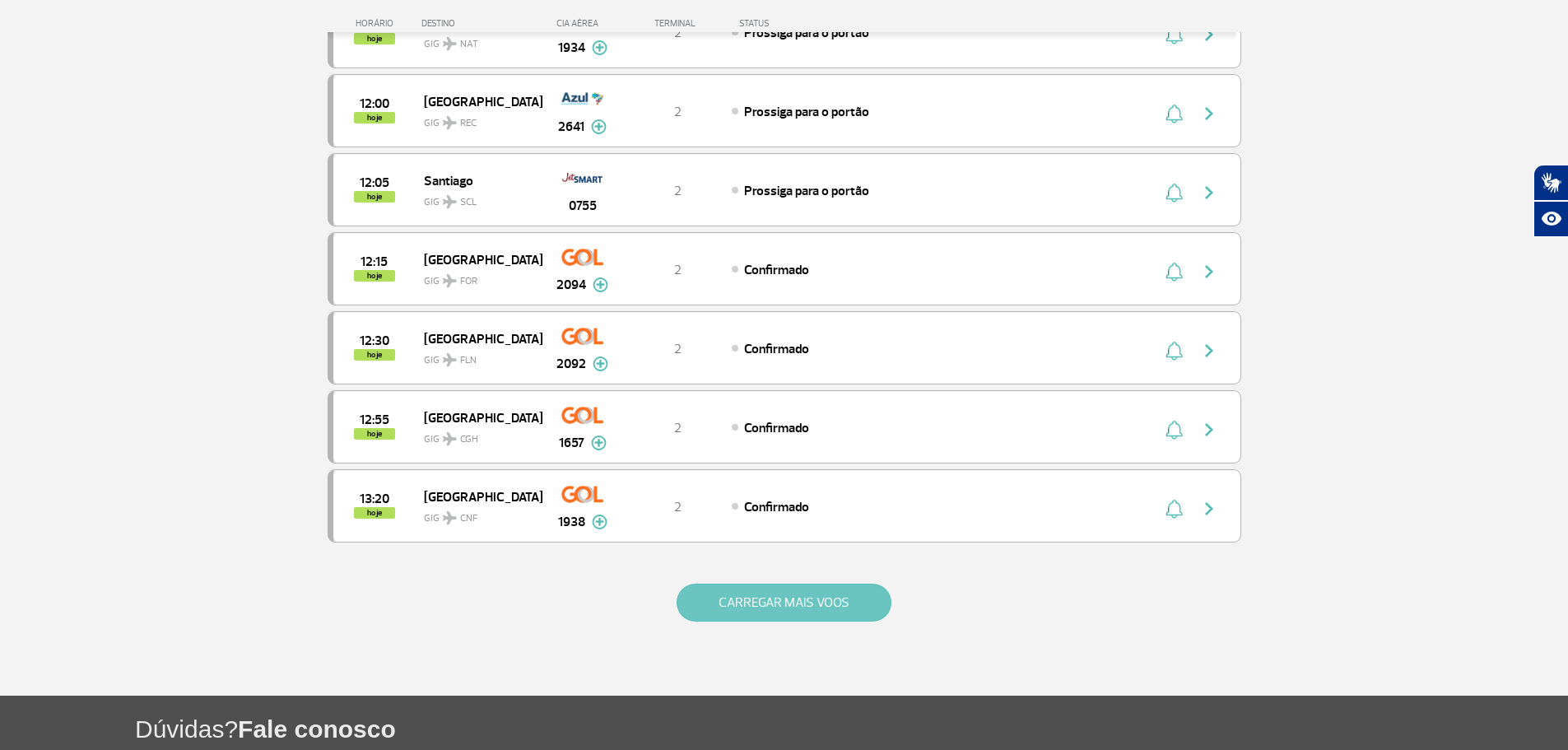
click at [816, 594] on button "CARREGAR MAIS VOOS" at bounding box center [784, 602] width 215 height 38
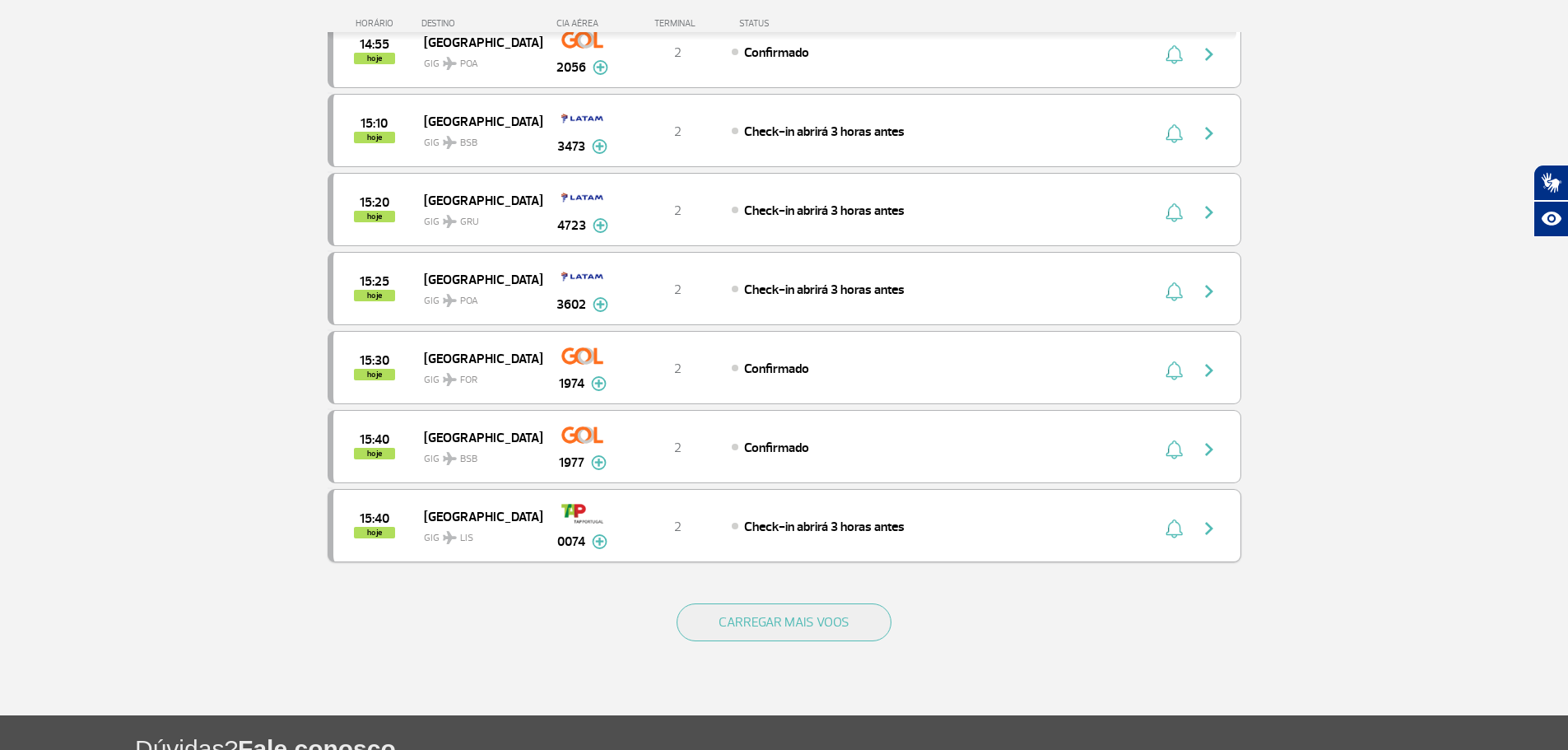
scroll to position [2881, 0]
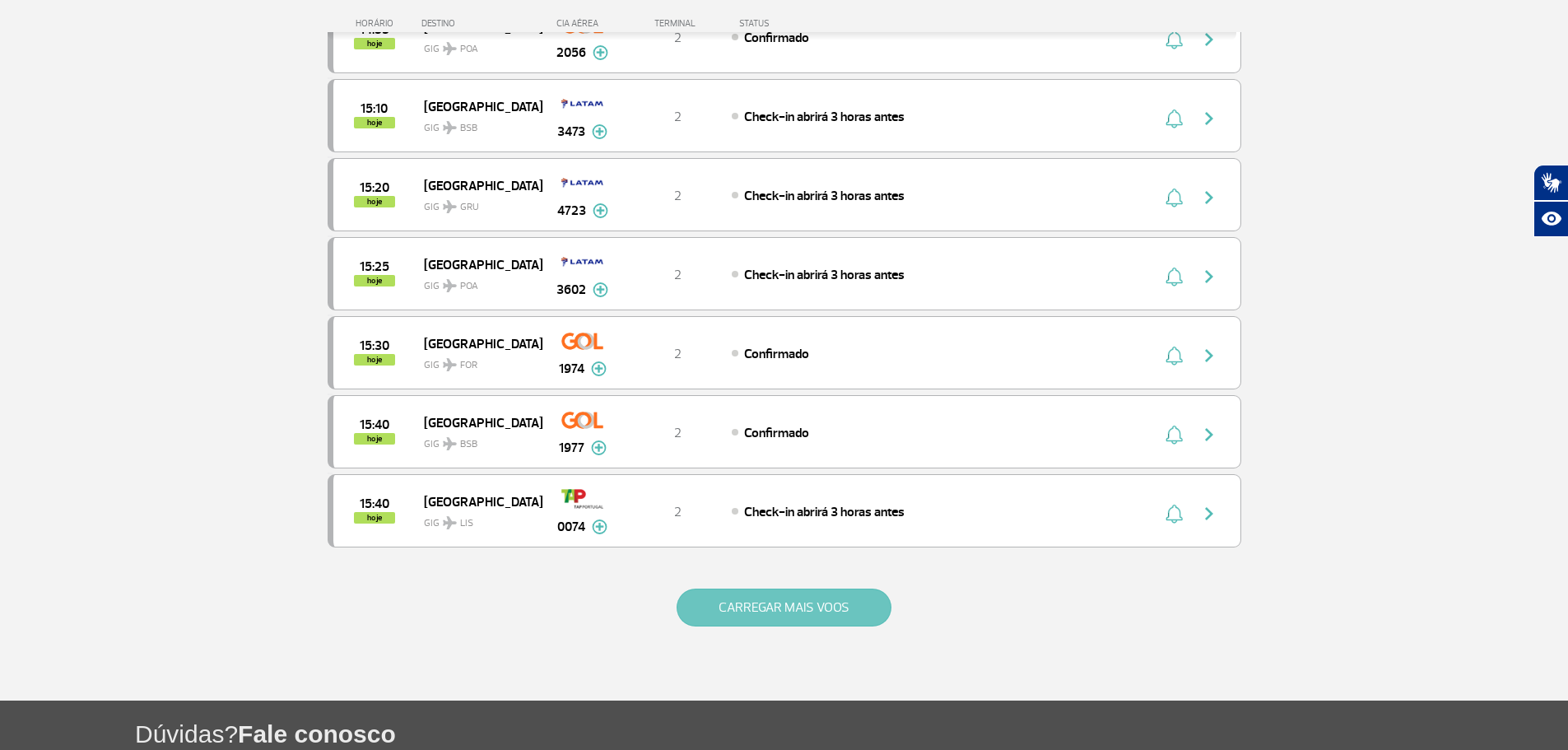
click at [813, 612] on button "CARREGAR MAIS VOOS" at bounding box center [784, 607] width 215 height 38
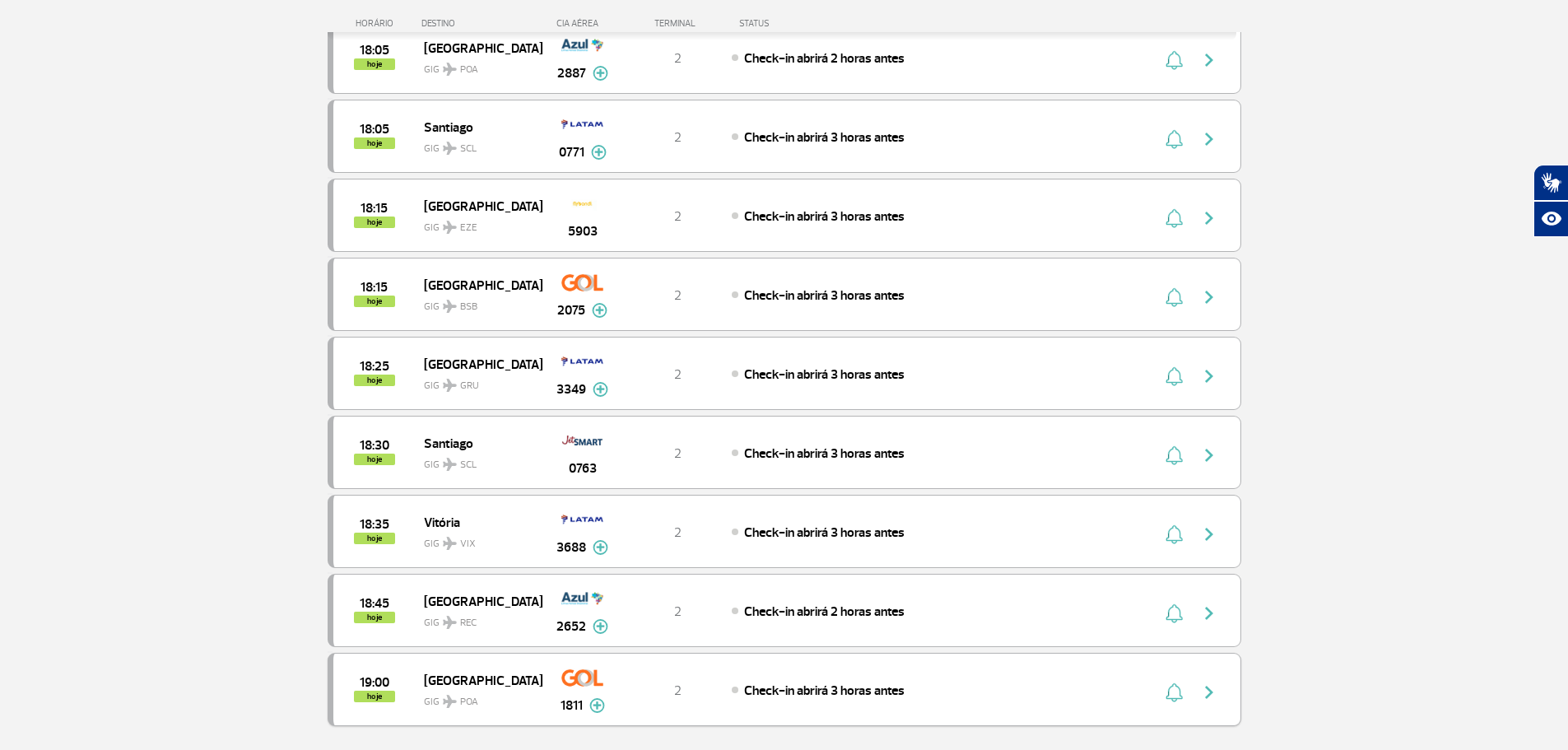
scroll to position [4445, 0]
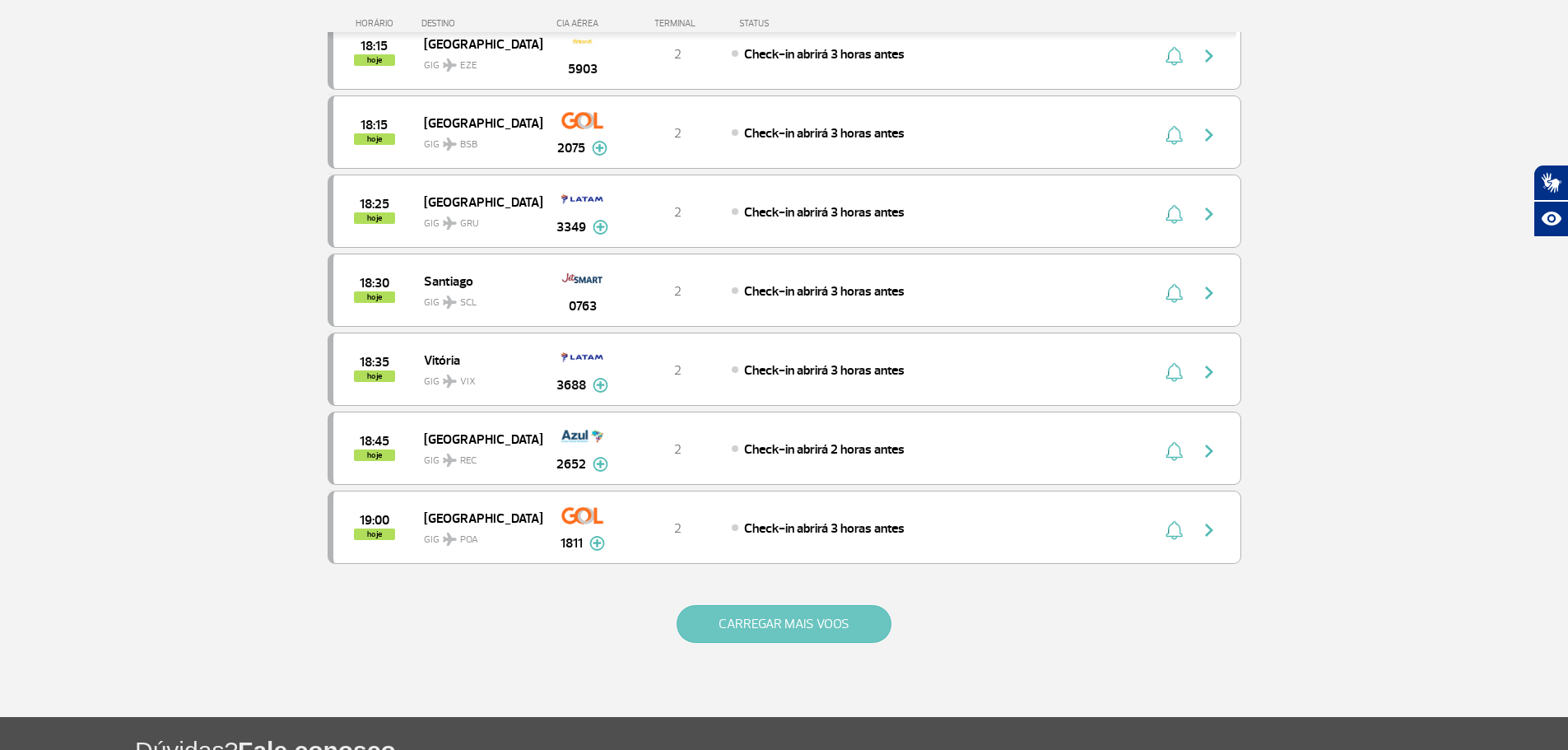
click at [800, 634] on button "CARREGAR MAIS VOOS" at bounding box center [784, 623] width 215 height 38
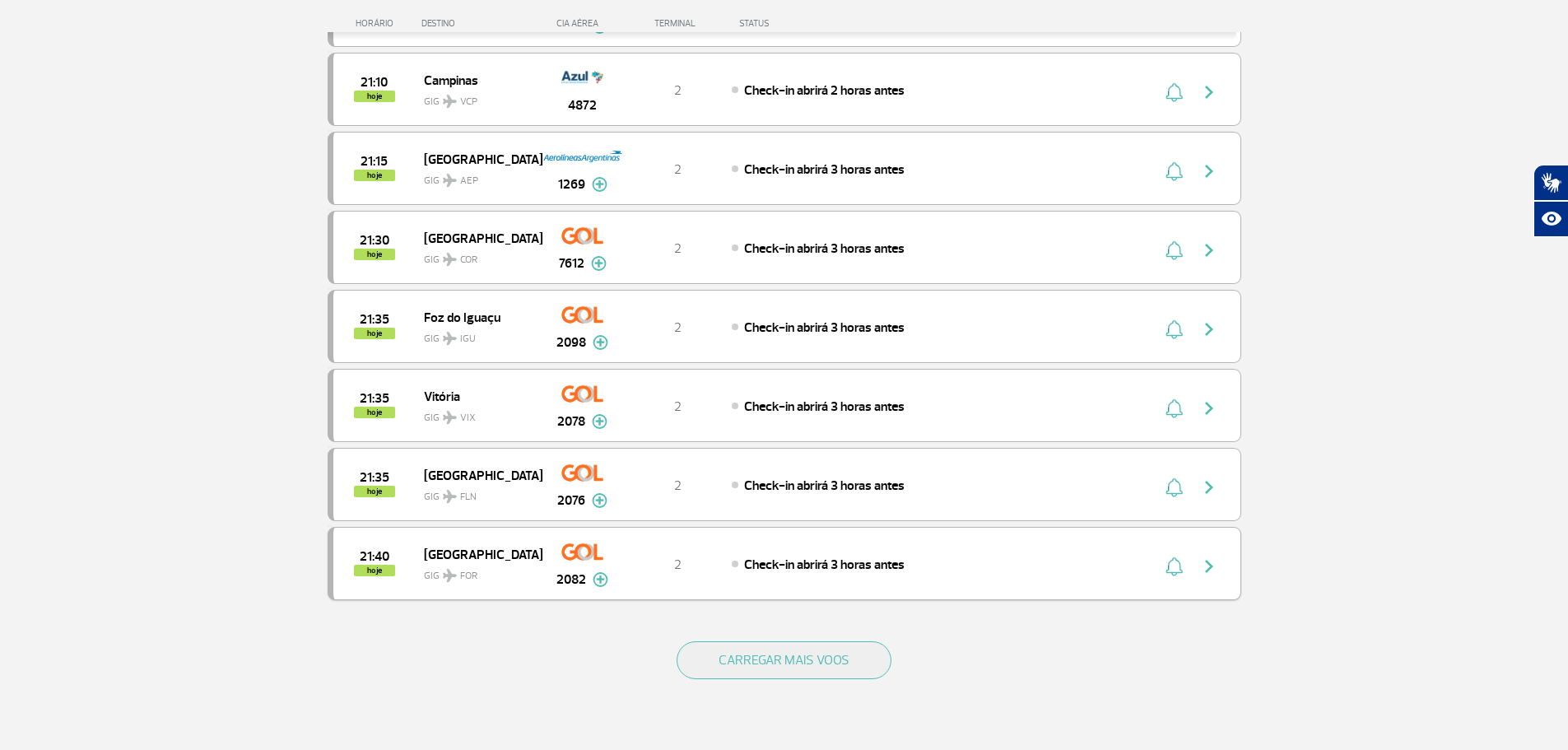
scroll to position [6009, 0]
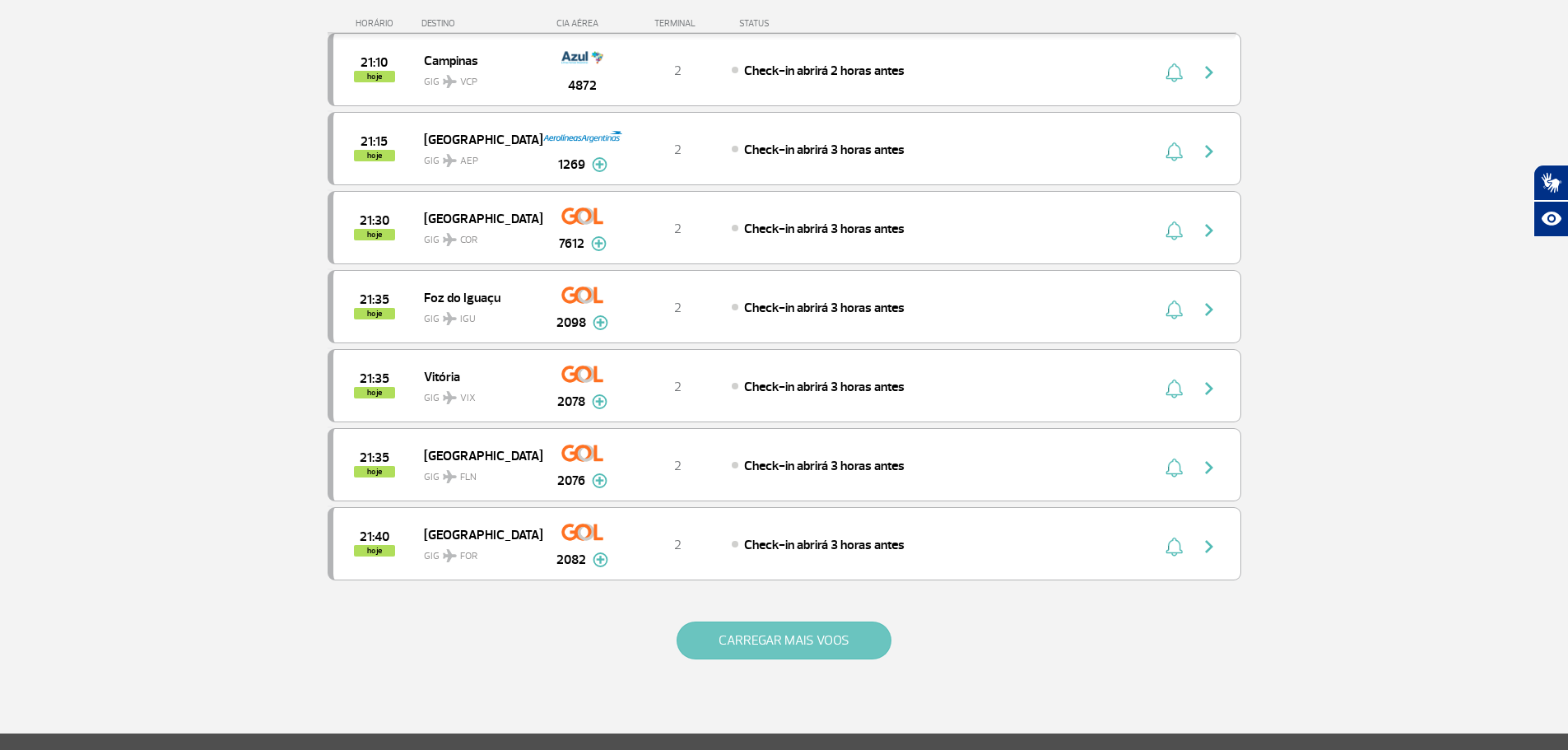
click at [782, 634] on button "CARREGAR MAIS VOOS" at bounding box center [784, 640] width 215 height 38
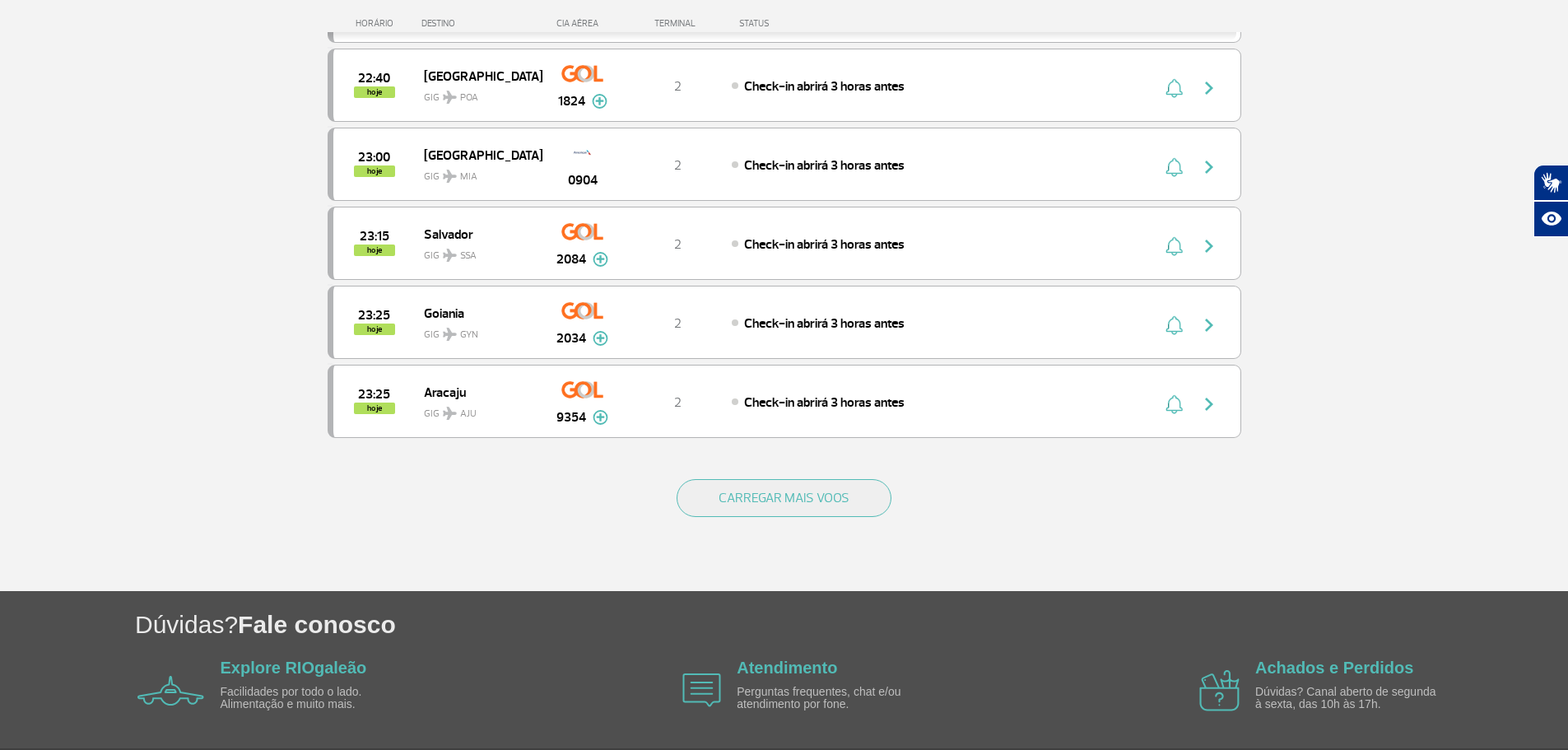
scroll to position [7738, 0]
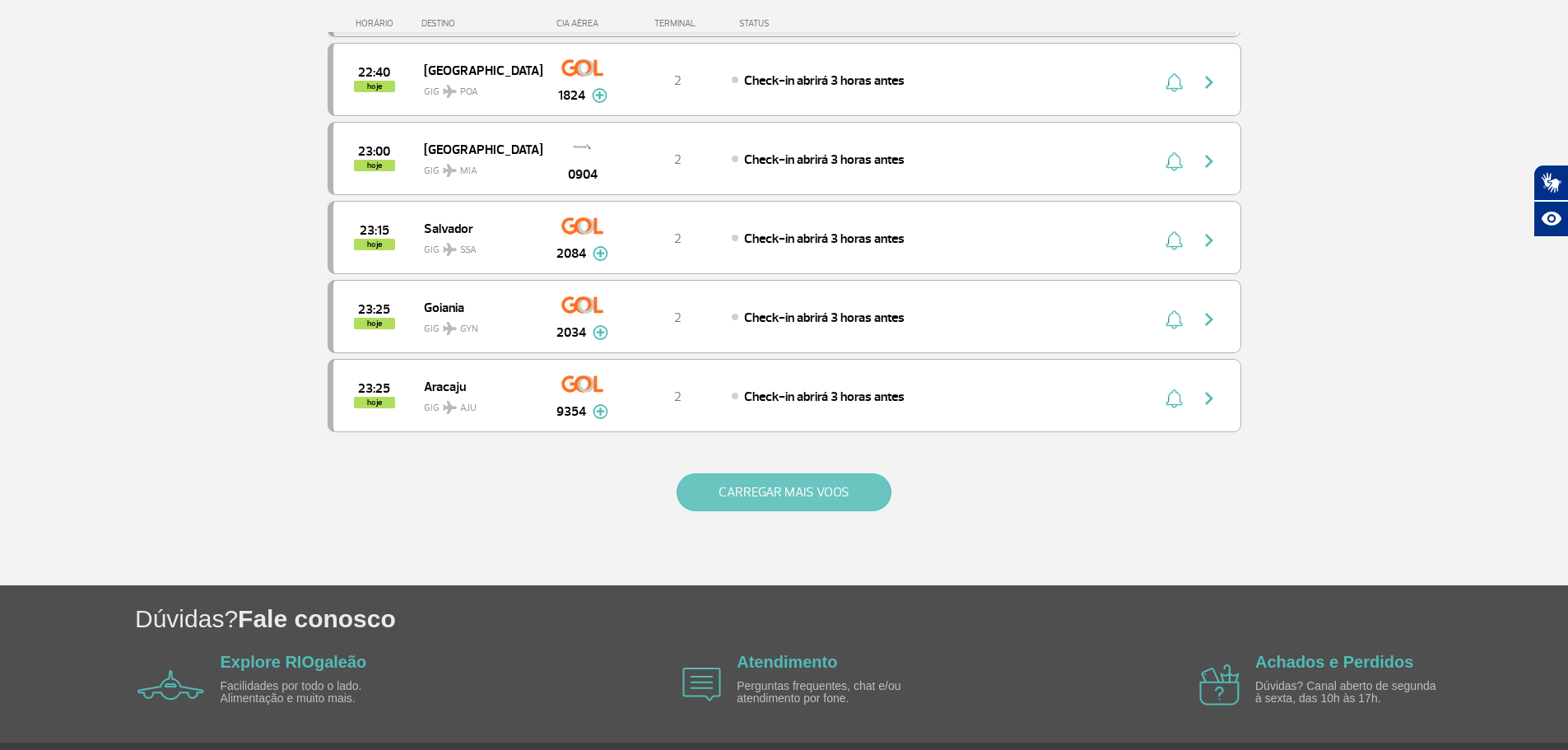
click at [765, 496] on button "CARREGAR MAIS VOOS" at bounding box center [784, 492] width 215 height 38
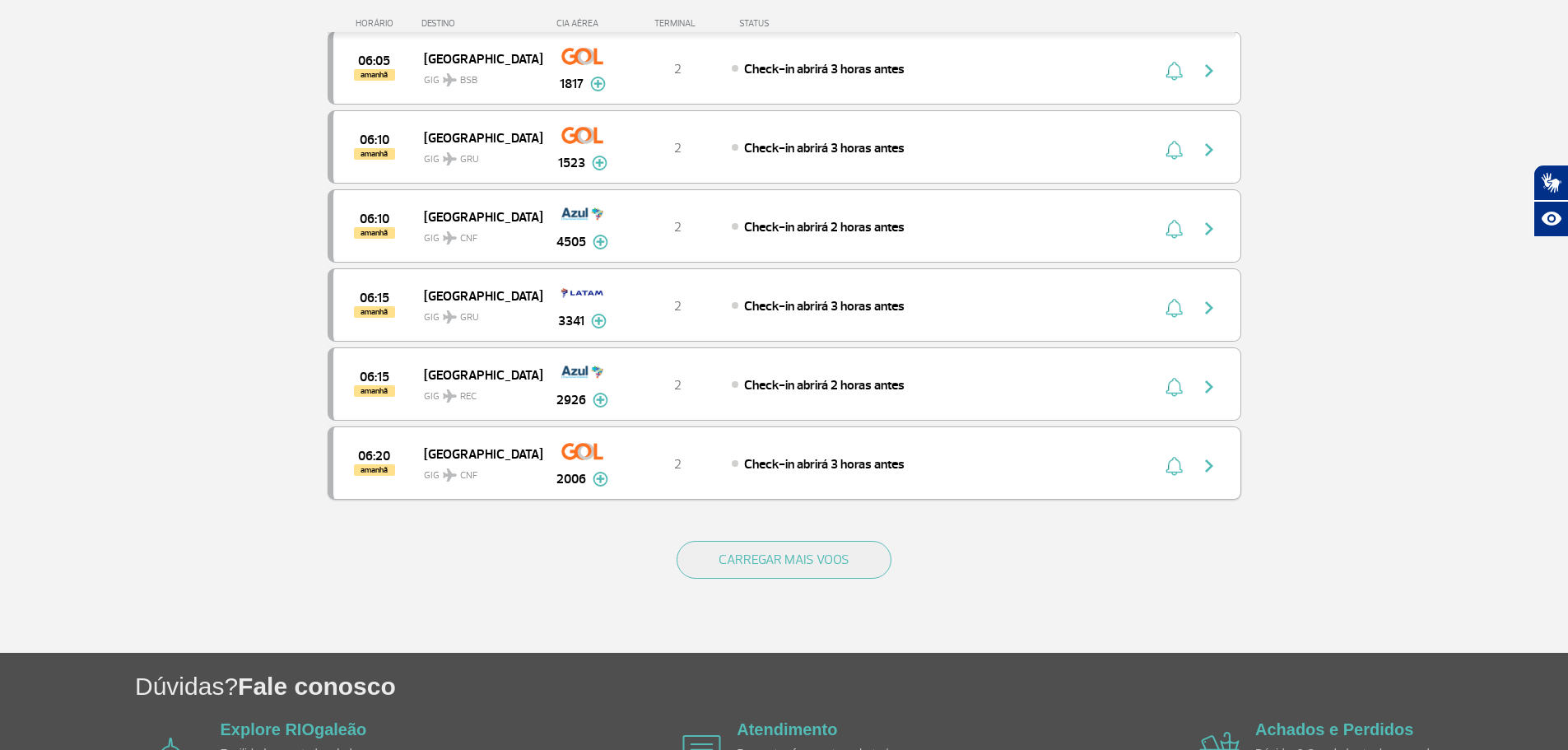
scroll to position [9371, 0]
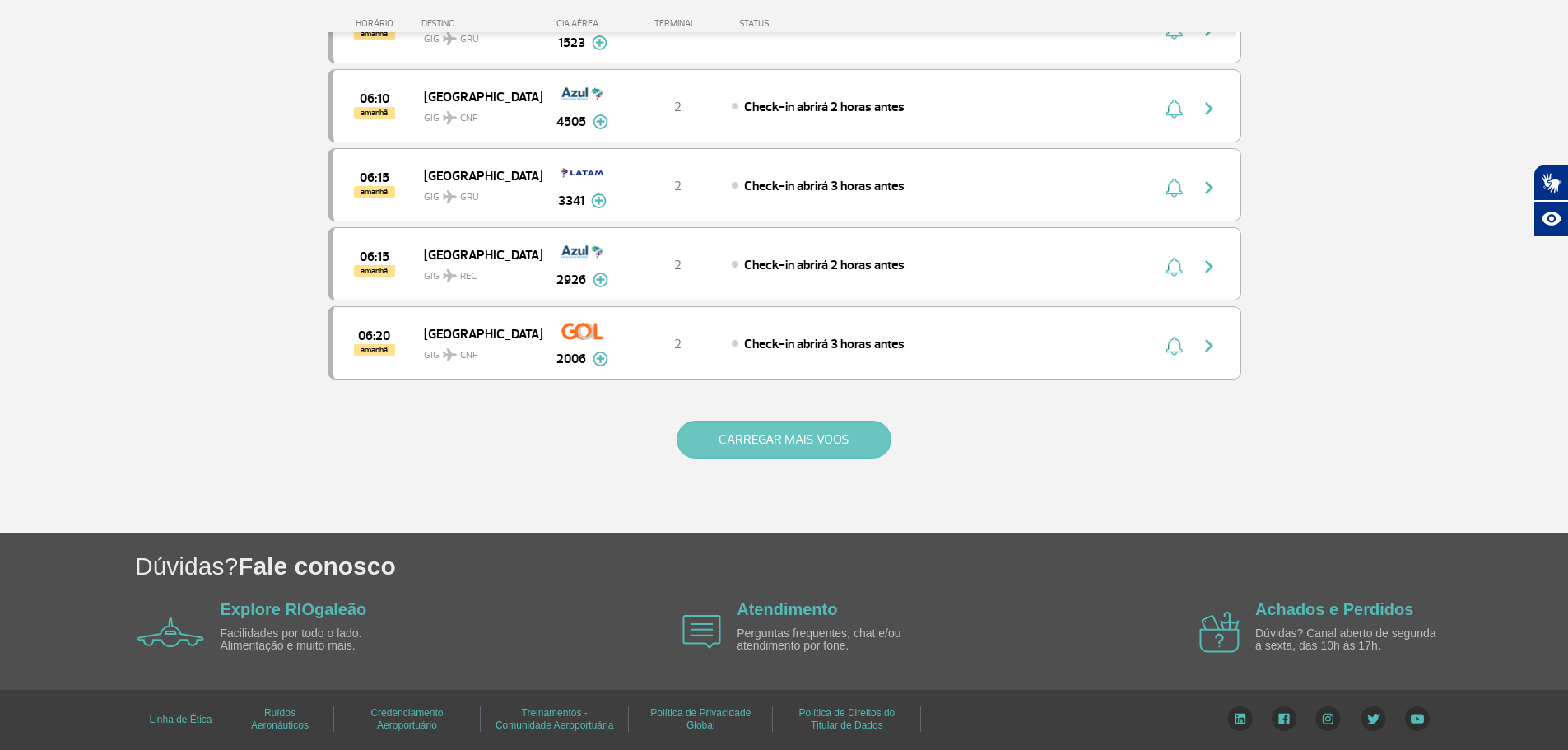
click at [733, 445] on button "CARREGAR MAIS VOOS" at bounding box center [784, 439] width 215 height 38
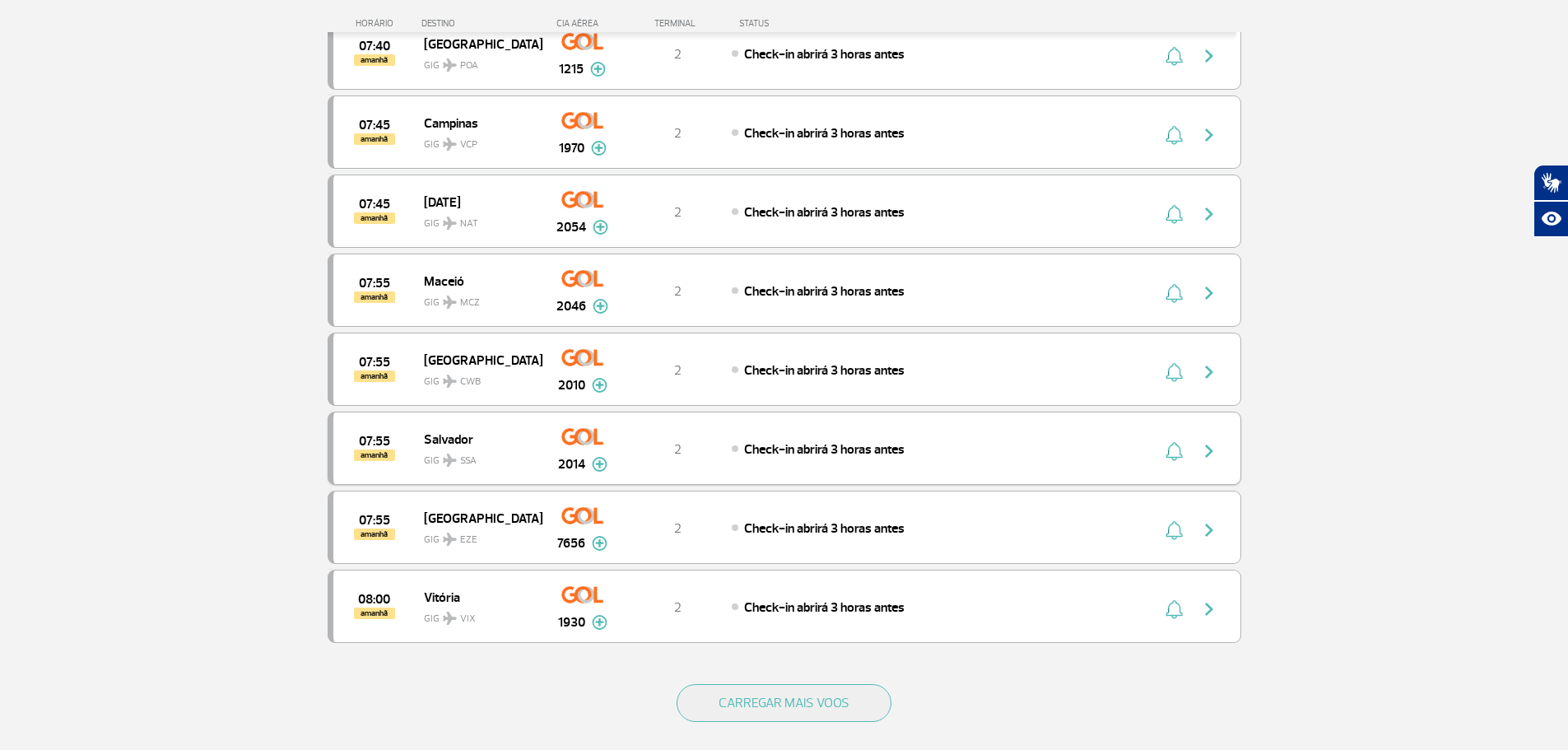
scroll to position [10771, 0]
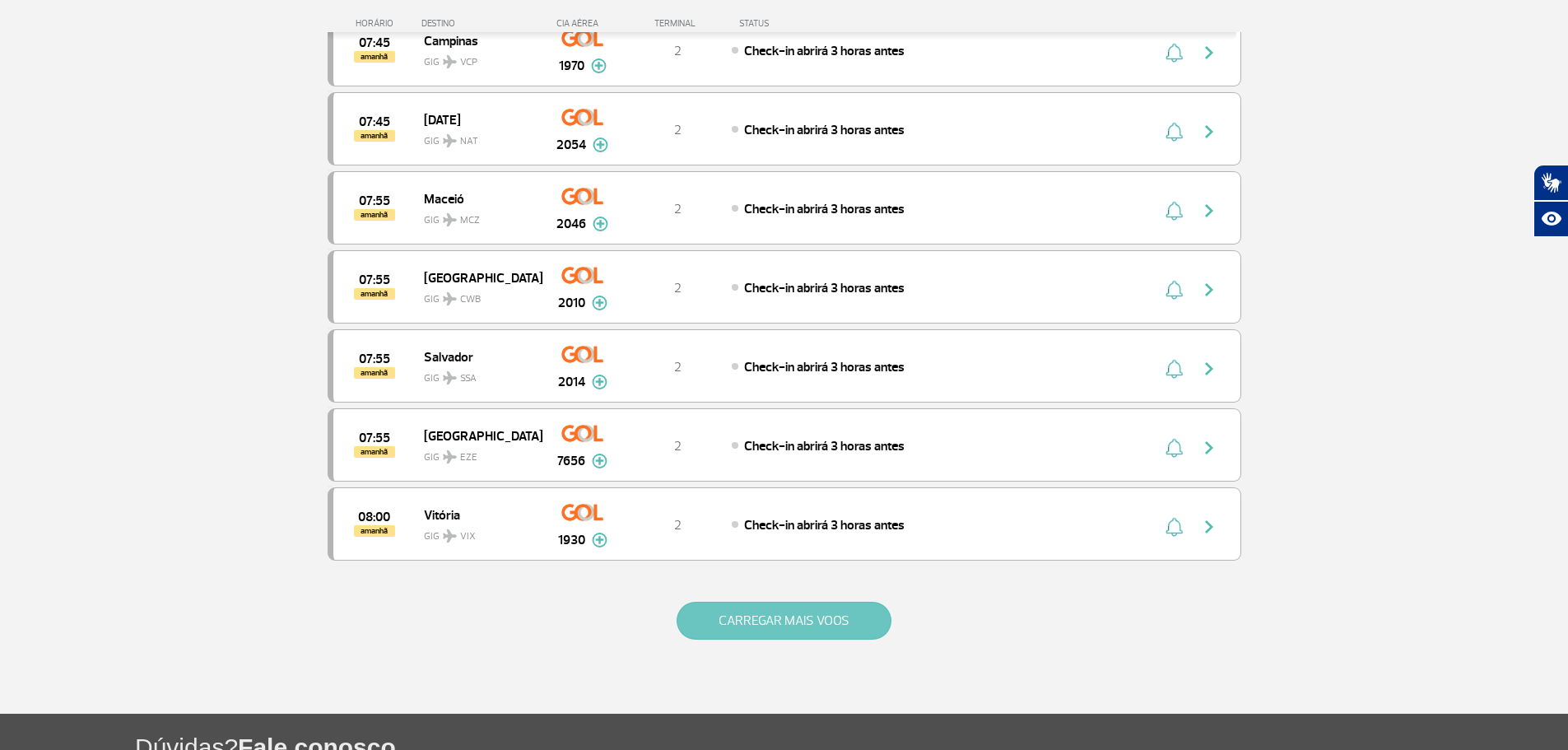
click at [794, 624] on button "CARREGAR MAIS VOOS" at bounding box center [784, 620] width 215 height 38
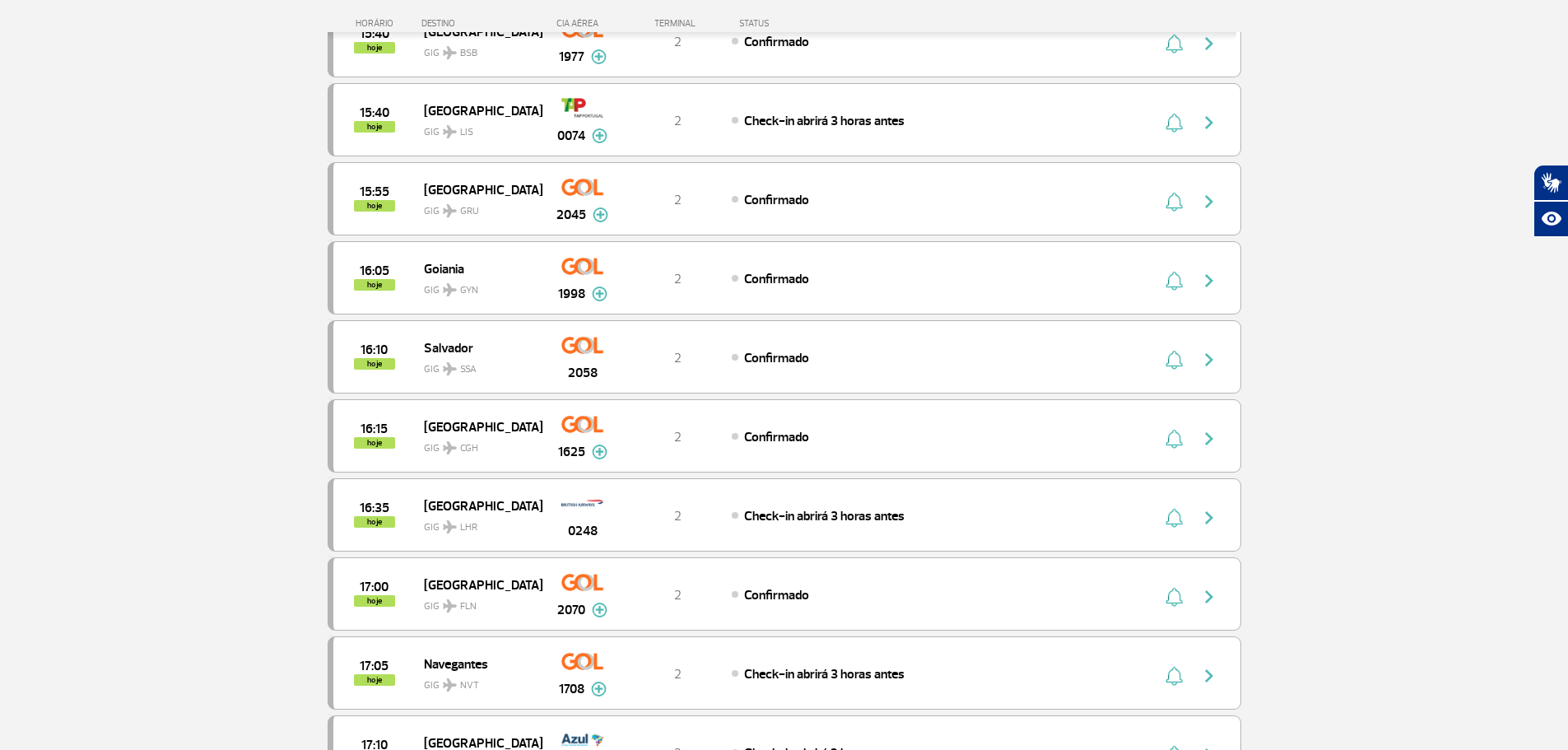
scroll to position [3287, 0]
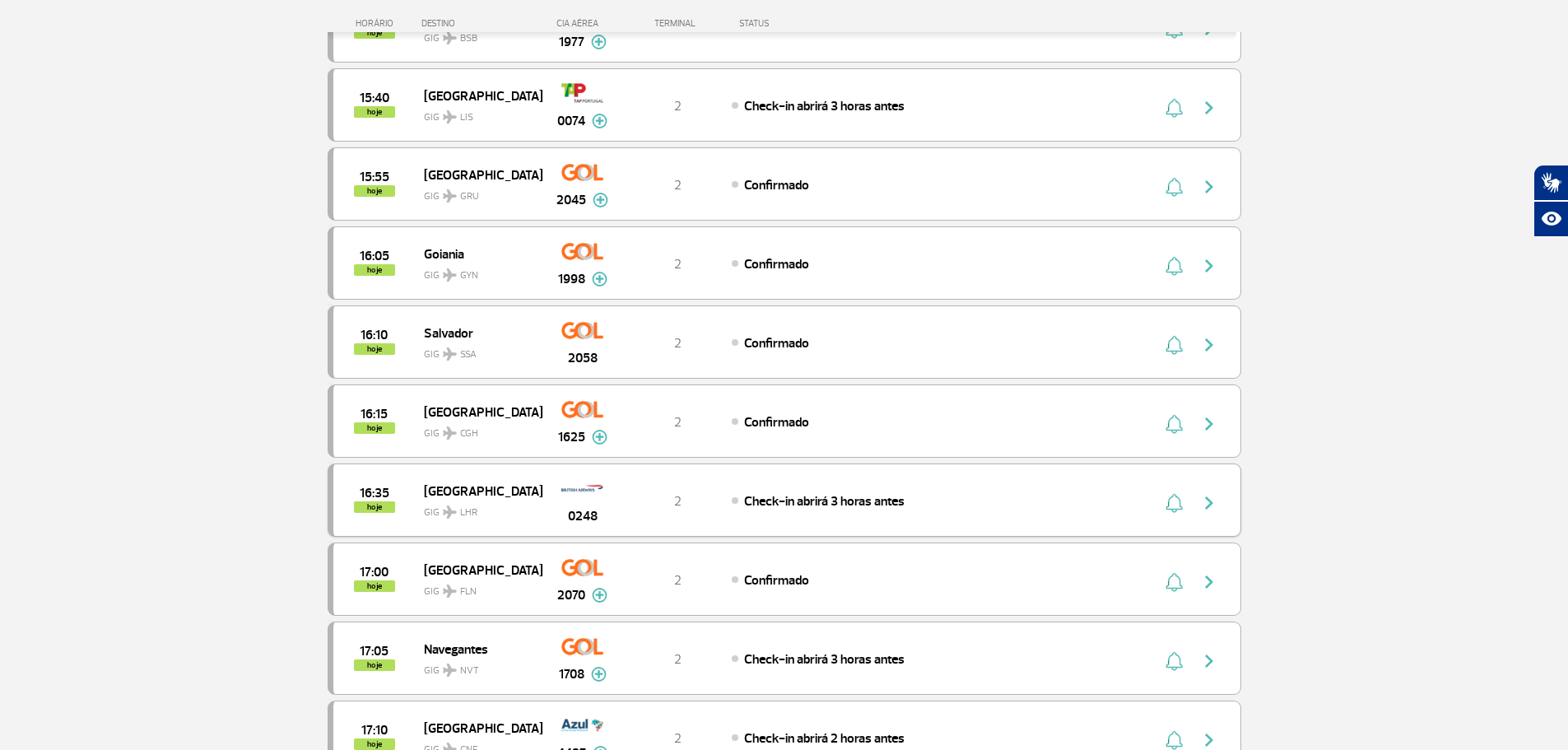
click at [406, 522] on div "16:35 hoje [GEOGRAPHIC_DATA] 0248 2 Check-in abrirá 3 horas antes" at bounding box center [784, 500] width 914 height 73
click at [554, 494] on div "0248" at bounding box center [582, 500] width 81 height 52
click at [697, 480] on div "16:35 hoje [GEOGRAPHIC_DATA] 0248 2 Check-in abrirá 3 horas antes" at bounding box center [784, 500] width 914 height 73
click at [674, 494] on span "2" at bounding box center [678, 502] width 7 height 17
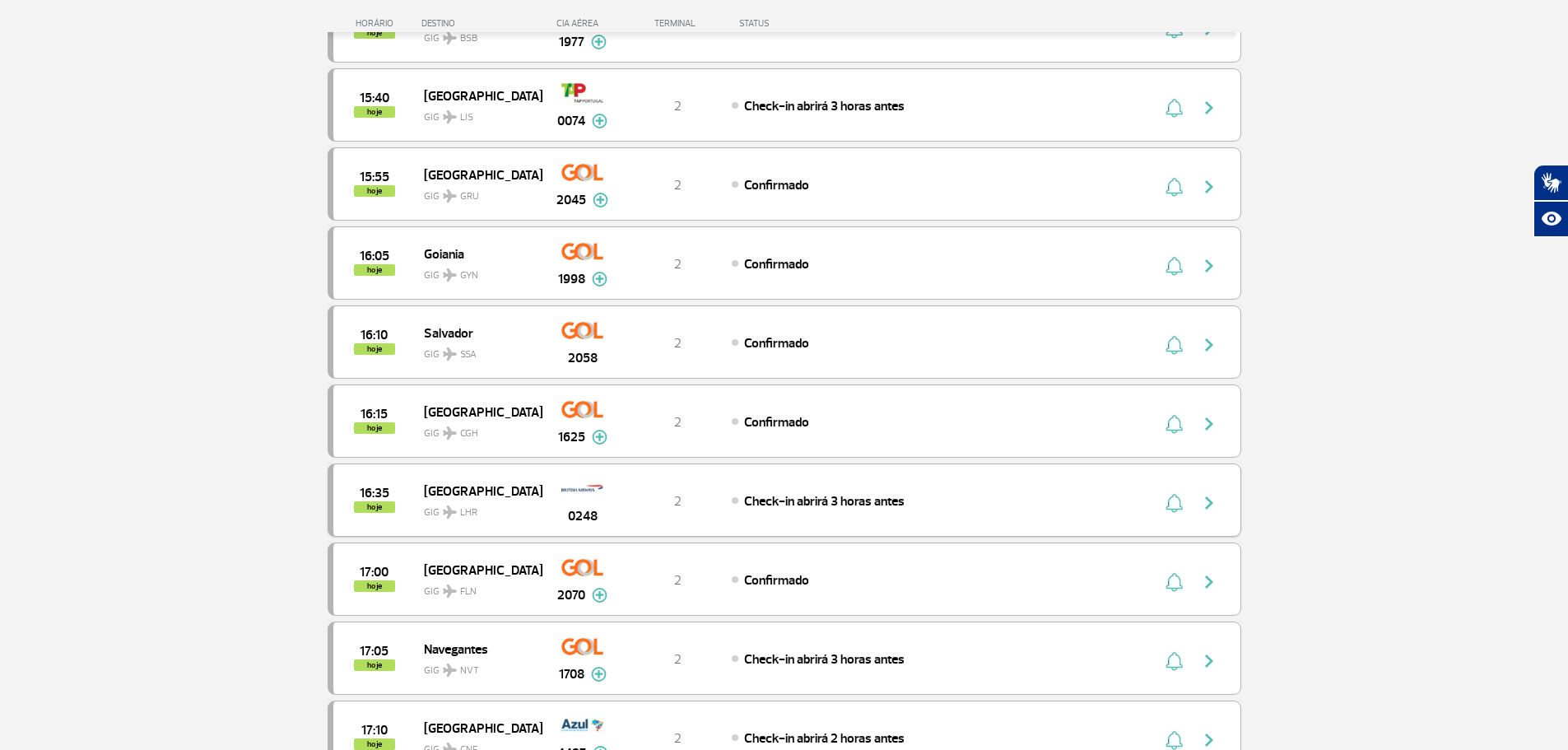
click at [602, 495] on img at bounding box center [581, 488] width 42 height 28
click at [640, 486] on div "16:35 hoje [GEOGRAPHIC_DATA] 0248 2 Check-in abrirá 3 horas antes" at bounding box center [784, 500] width 914 height 73
click at [773, 494] on span "Check-in abrirá 3 horas antes" at bounding box center [824, 502] width 160 height 17
click at [852, 492] on div "Check-in abrirá 3 horas antes" at bounding box center [913, 501] width 363 height 19
click at [1207, 502] on img "button" at bounding box center [1208, 503] width 19 height 19
